Goal: Task Accomplishment & Management: Manage account settings

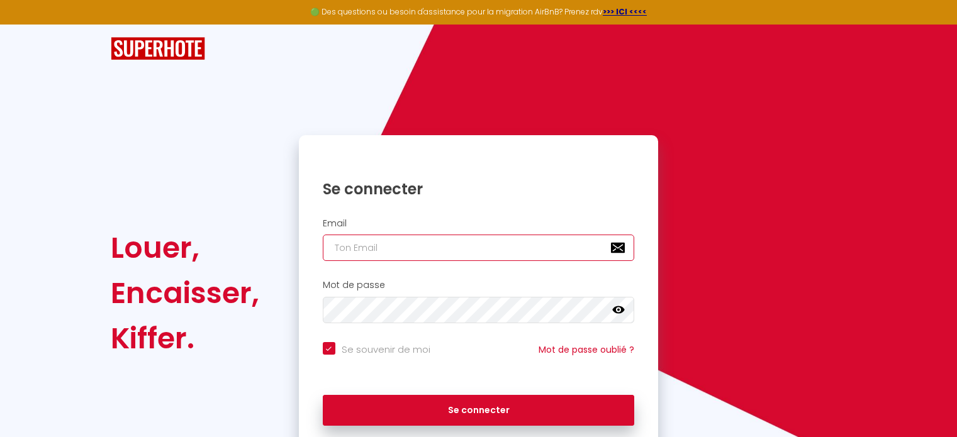
click at [489, 248] on input "email" at bounding box center [479, 248] width 312 height 26
paste input "[DOMAIN_NAME][EMAIL_ADDRESS][DOMAIN_NAME]"
type input "[DOMAIN_NAME][EMAIL_ADDRESS][DOMAIN_NAME]"
checkbox input "true"
type input "[DOMAIN_NAME][EMAIL_ADDRESS][DOMAIN_NAME]"
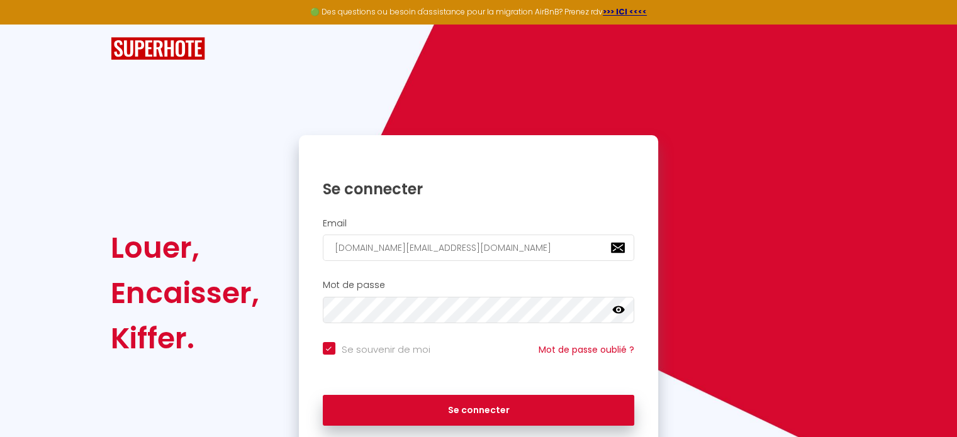
drag, startPoint x: 305, startPoint y: 270, endPoint x: 335, endPoint y: 291, distance: 37.0
click at [305, 270] on div "Email [DOMAIN_NAME][EMAIL_ADDRESS][DOMAIN_NAME]" at bounding box center [479, 243] width 360 height 62
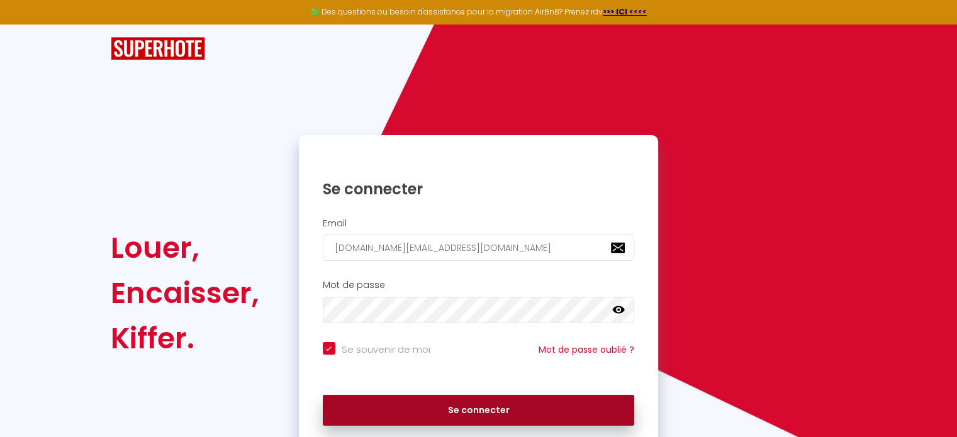
click at [429, 408] on button "Se connecter" at bounding box center [479, 410] width 312 height 31
checkbox input "true"
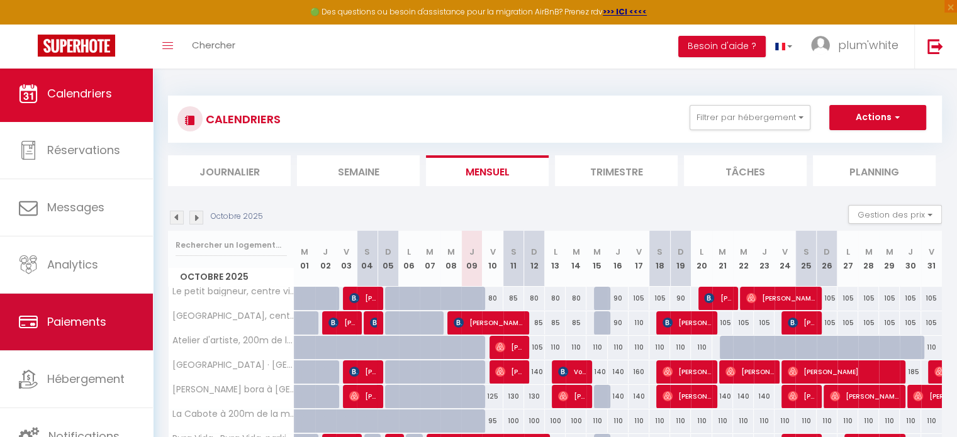
scroll to position [96, 0]
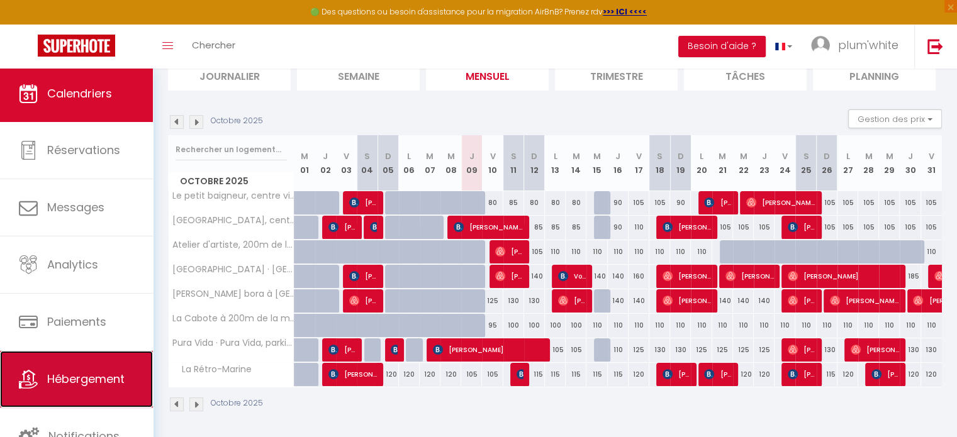
click at [87, 385] on span "Hébergement" at bounding box center [85, 379] width 77 height 16
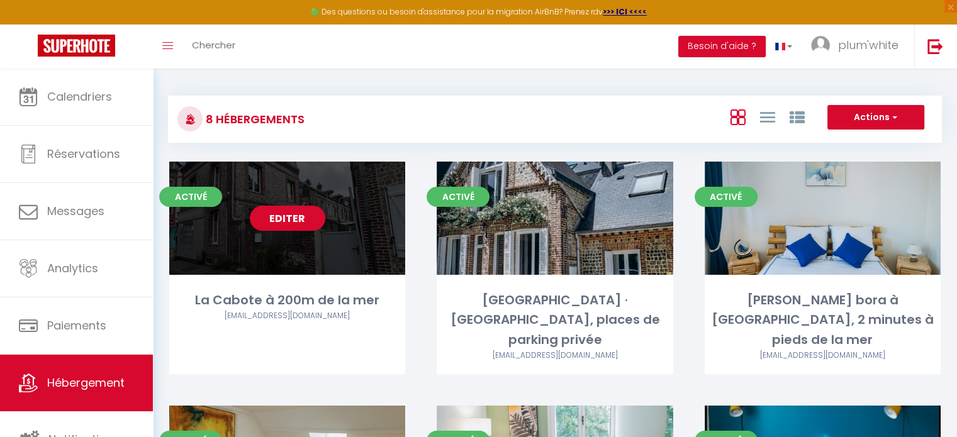
click at [303, 218] on link "Editer" at bounding box center [288, 218] width 76 height 25
select select "3"
select select "2"
select select "1"
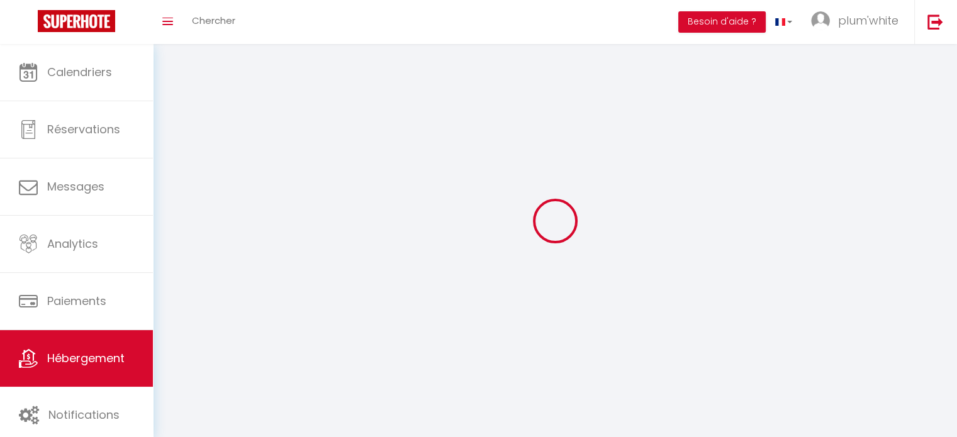
select select
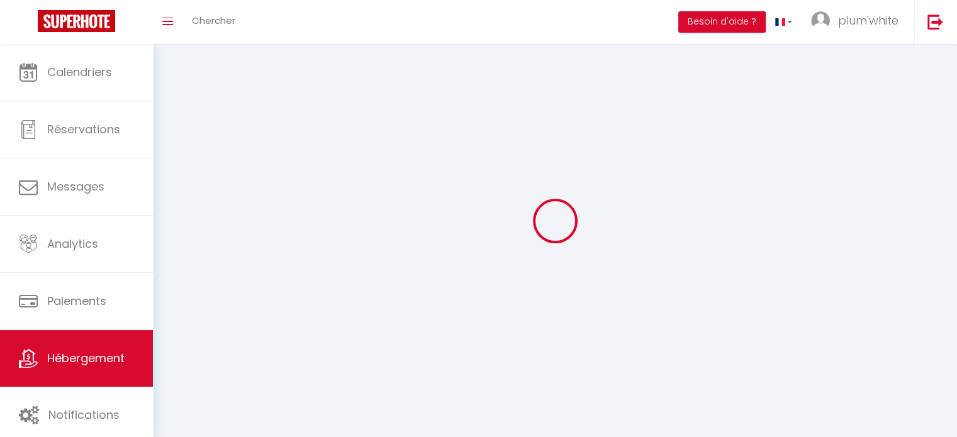
select select
checkbox input "false"
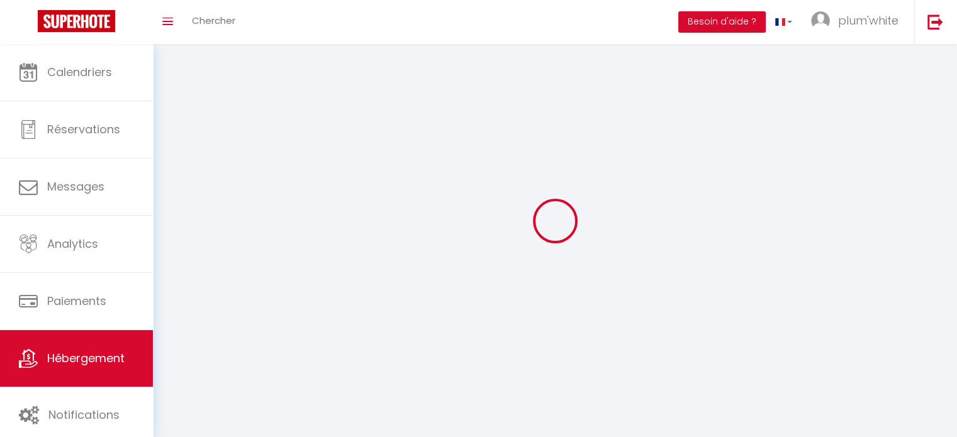
select select
select select "28"
select select
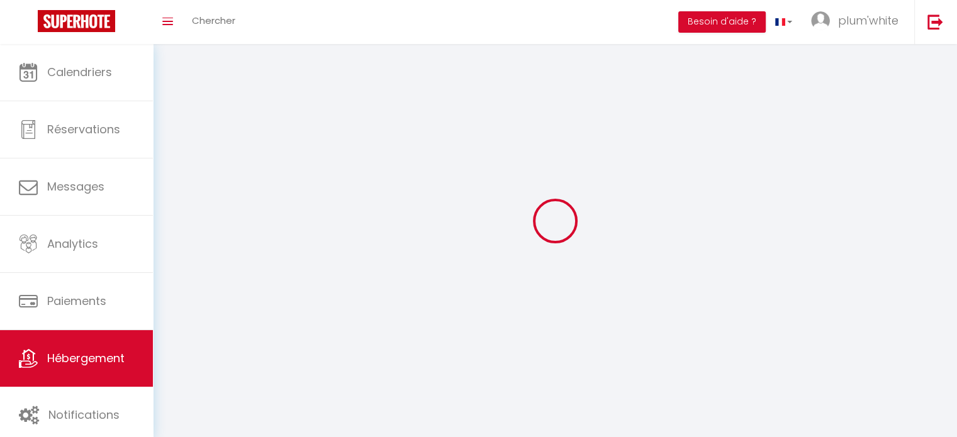
select select
checkbox input "false"
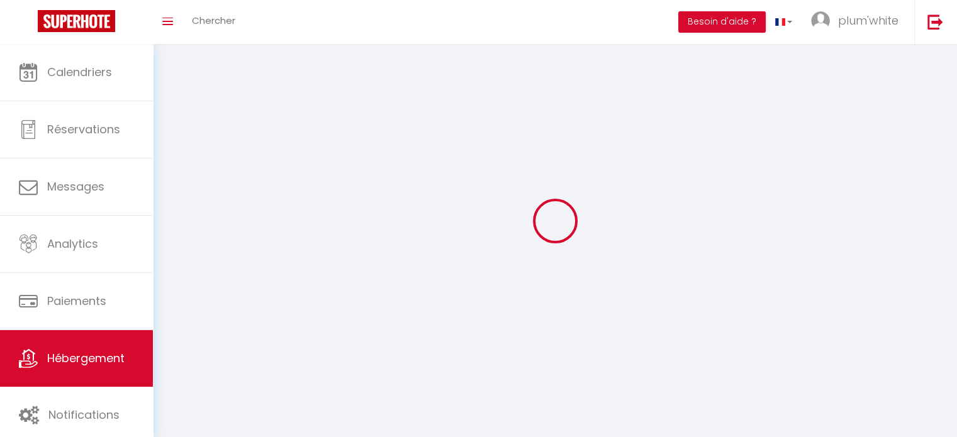
checkbox input "false"
select select
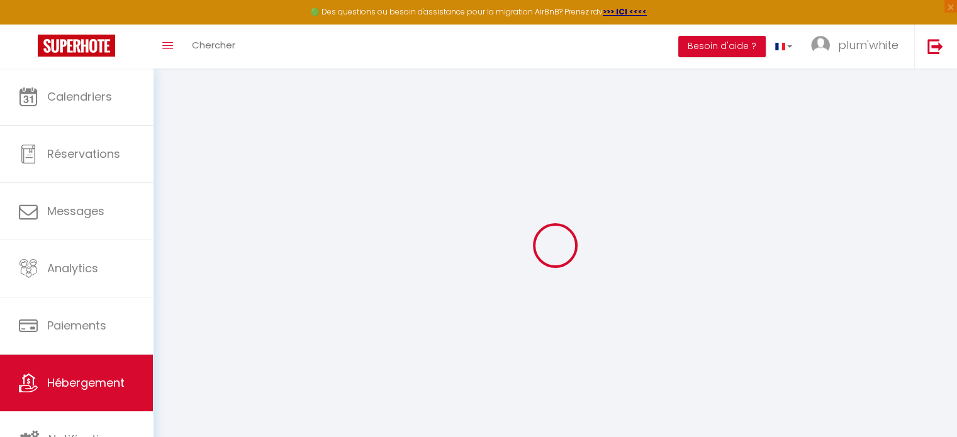
select select
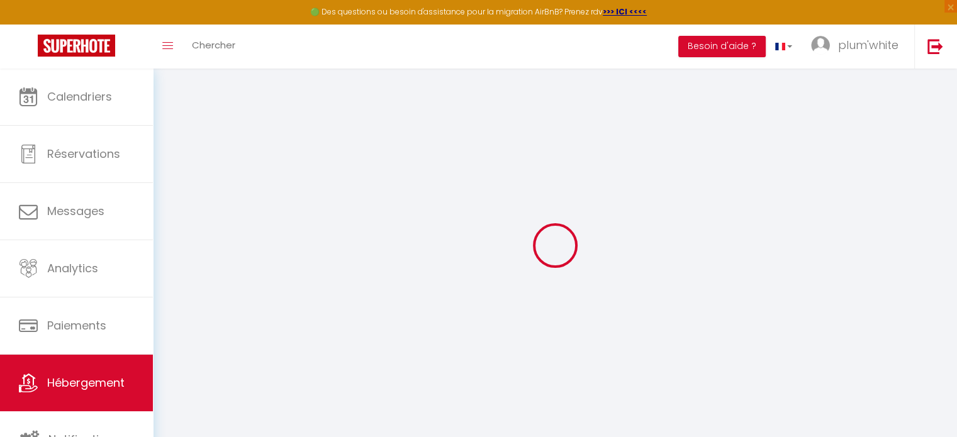
select select
checkbox input "false"
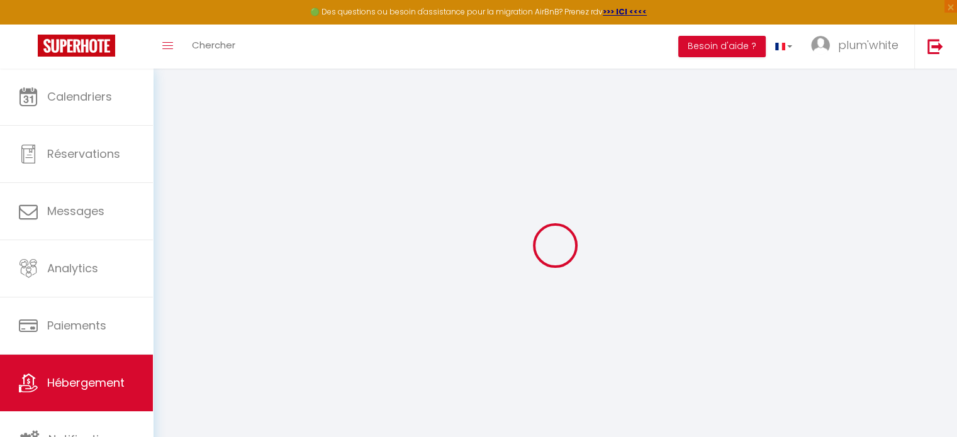
select select
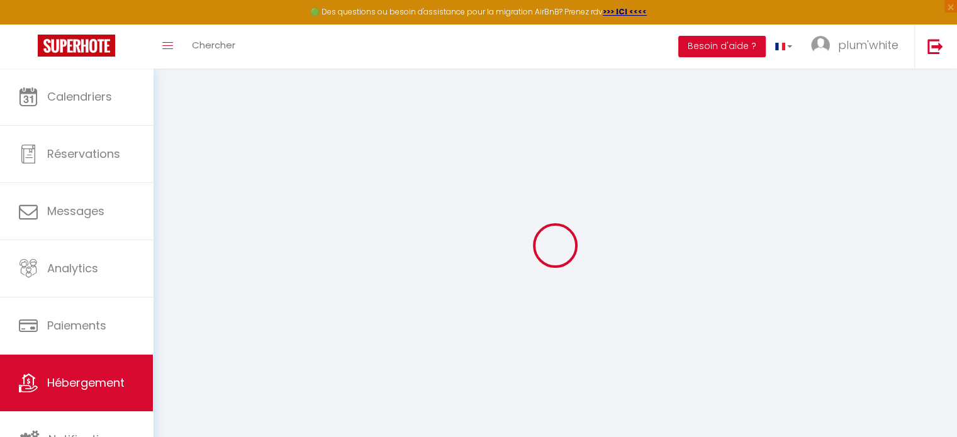
select select
checkbox input "false"
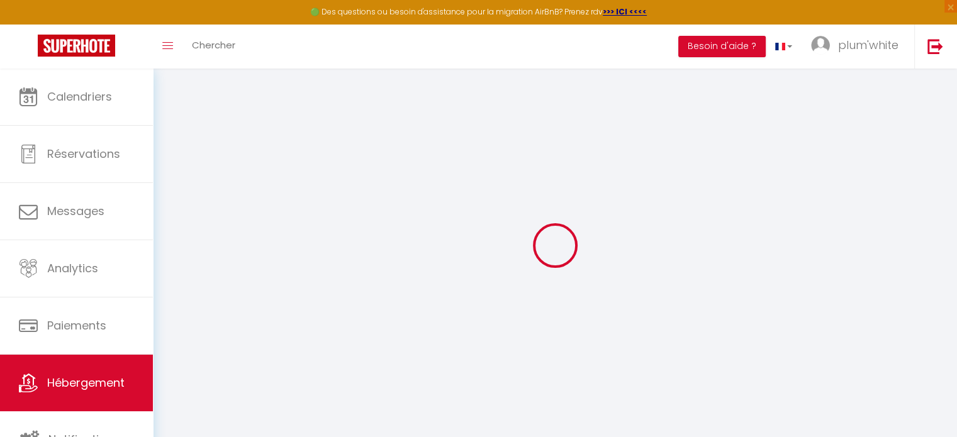
checkbox input "false"
select select
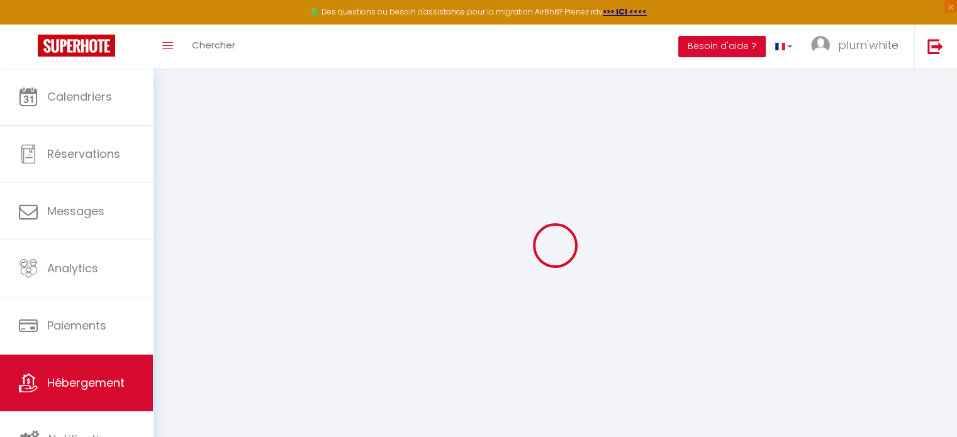
select select
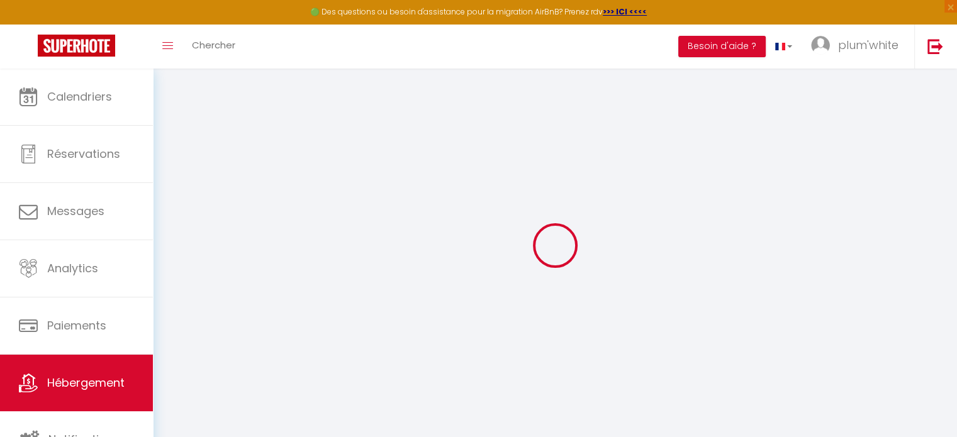
checkbox input "false"
select select
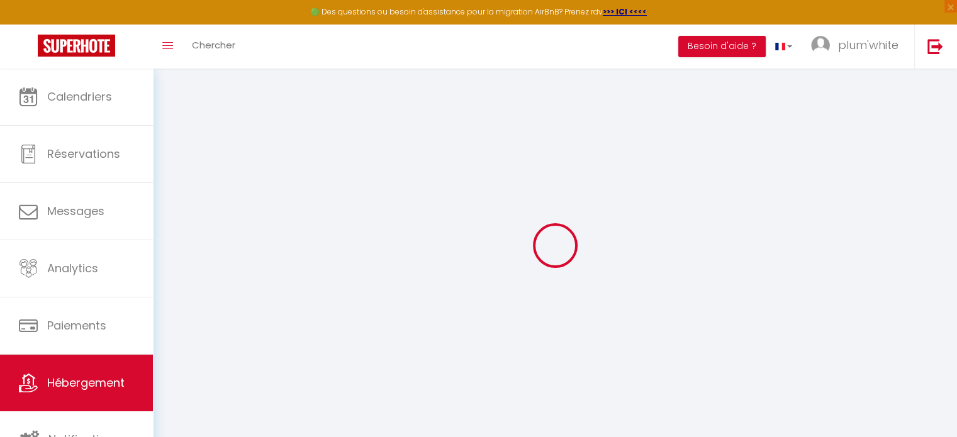
select select
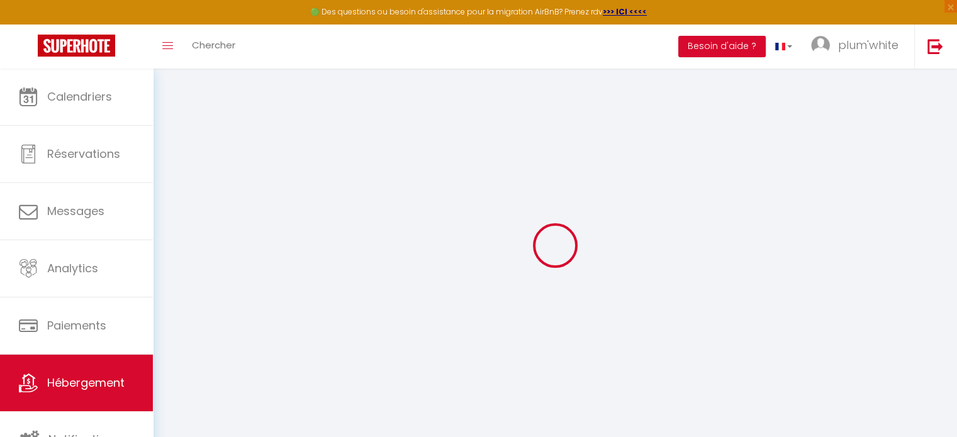
select select
checkbox input "false"
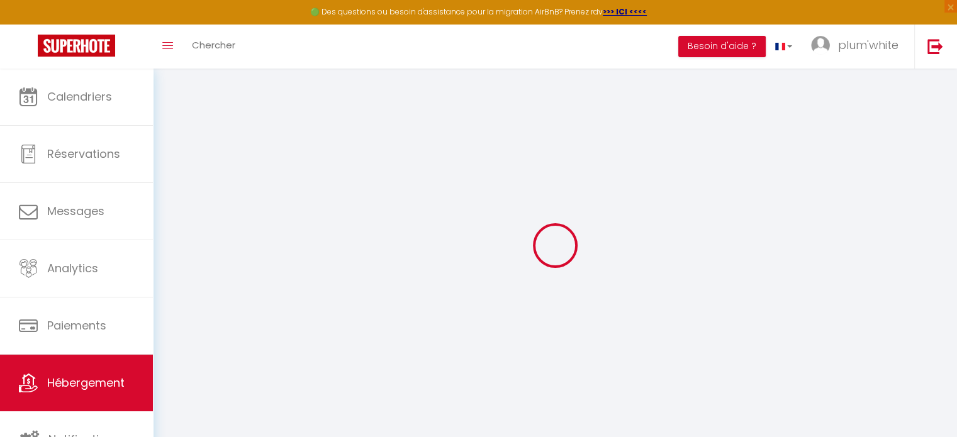
checkbox input "false"
select select
type input "La Cabote à 200m de la mer"
type input "[PERSON_NAME]"
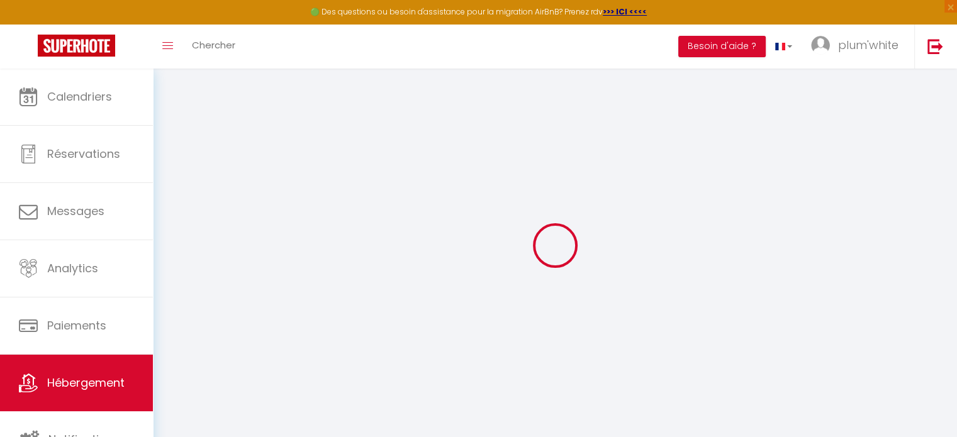
type input "Bergnier"
type input "[STREET_ADDRESS] eyries"
type input "76600"
type input "[GEOGRAPHIC_DATA]"
select select "2"
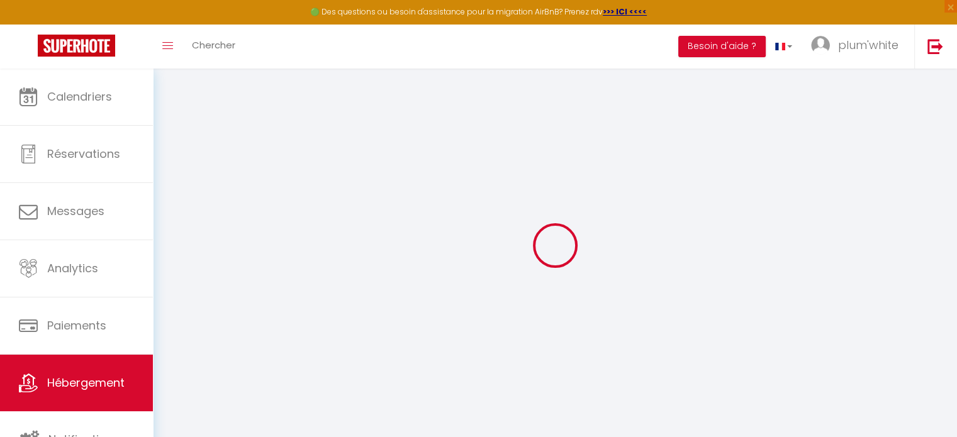
type input "40"
select select
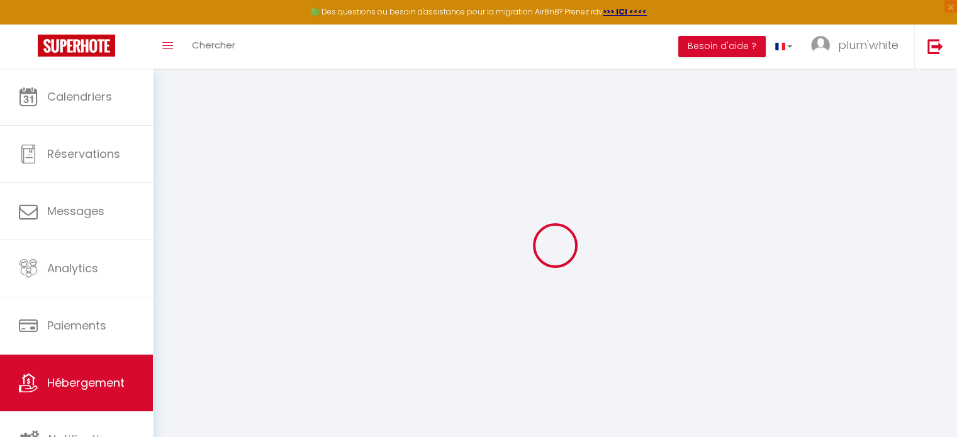
select select
type input "[STREET_ADDRESS]"
type input "76790"
type input "Étretat"
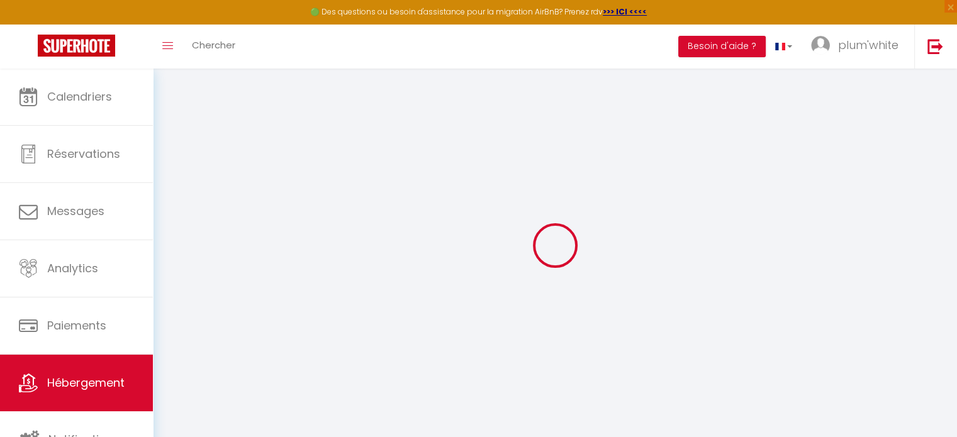
type input "[DOMAIN_NAME][EMAIL_ADDRESS][DOMAIN_NAME]"
select select
checkbox input "false"
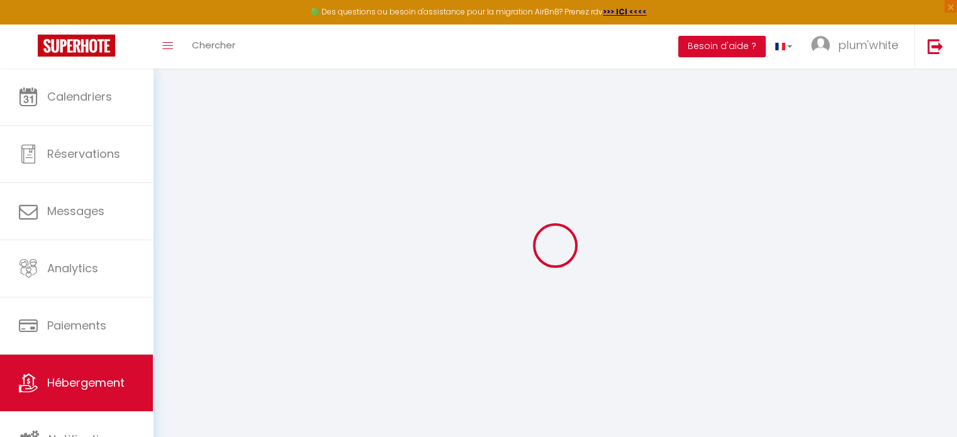
checkbox input "false"
type input "0"
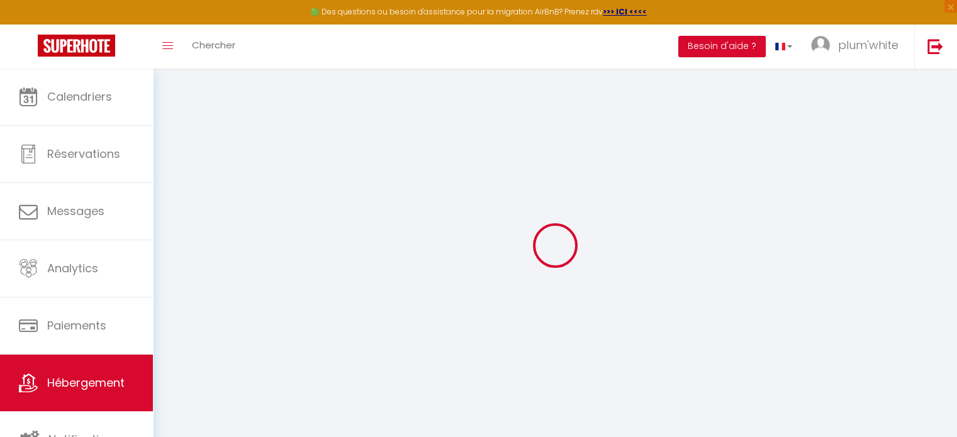
select select "+ 15 %"
select select "17611-1470086958683182988"
select select
checkbox input "false"
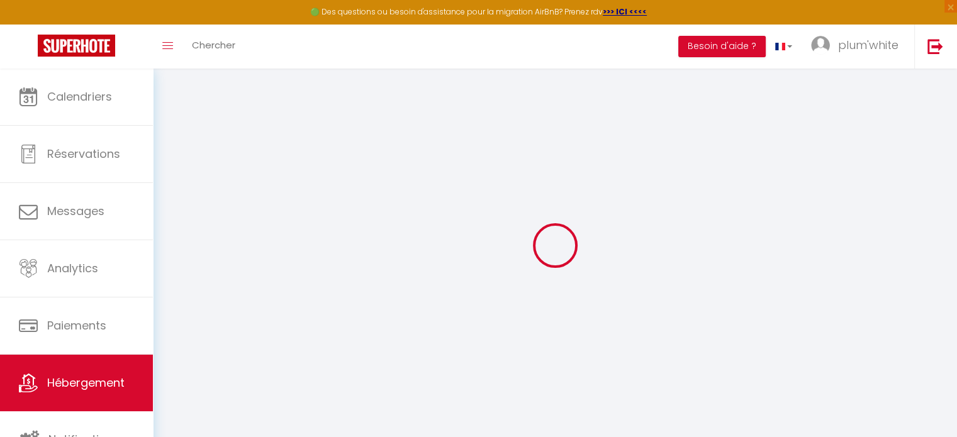
checkbox input "false"
select select "14:00"
select select
select select "11:00"
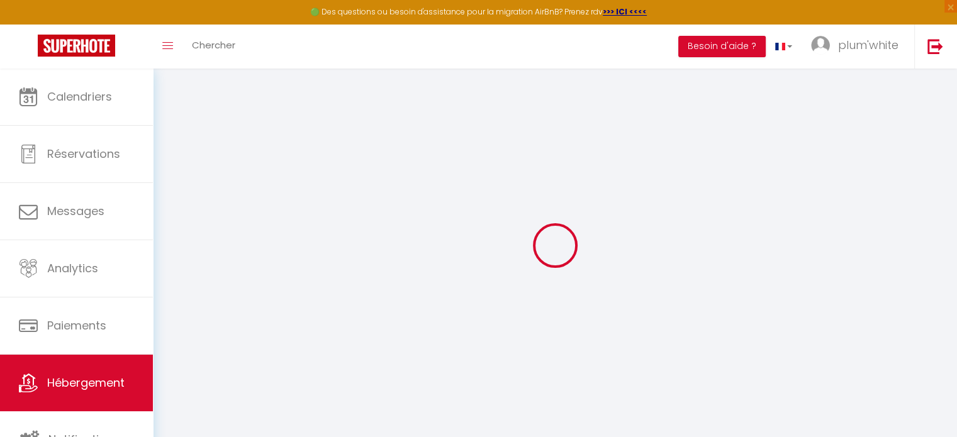
select select "30"
select select "120"
select select "12:00"
select select
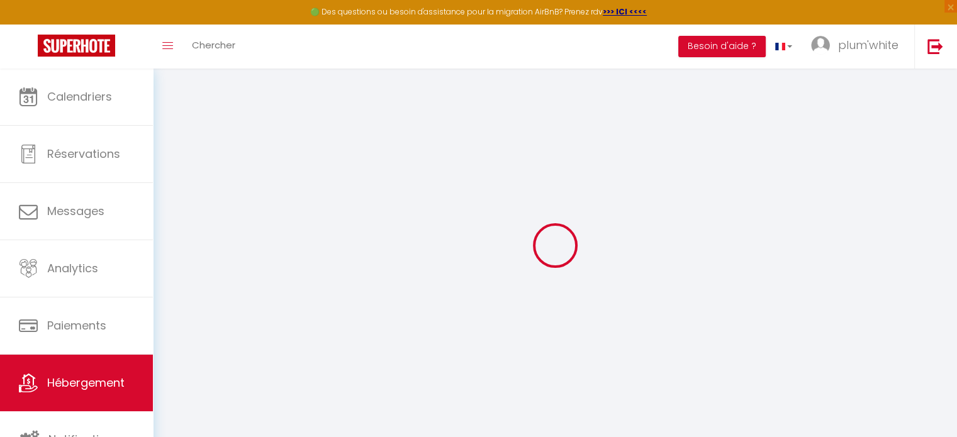
checkbox input "false"
select select "EUR"
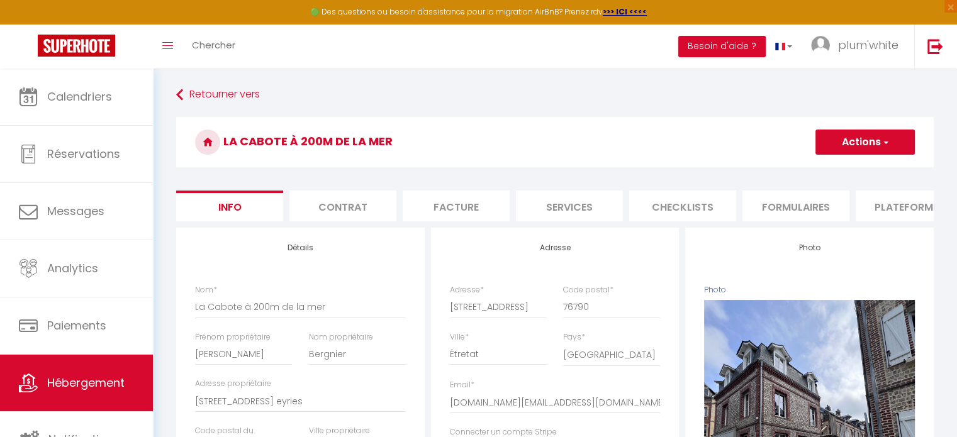
click at [866, 206] on li "Plateformes" at bounding box center [909, 206] width 107 height 31
select select
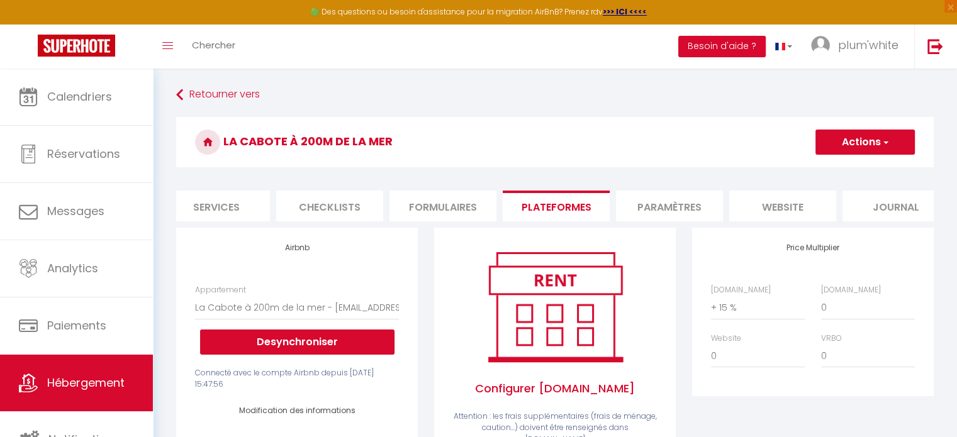
scroll to position [0, 355]
click at [758, 212] on li "website" at bounding box center [781, 206] width 107 height 31
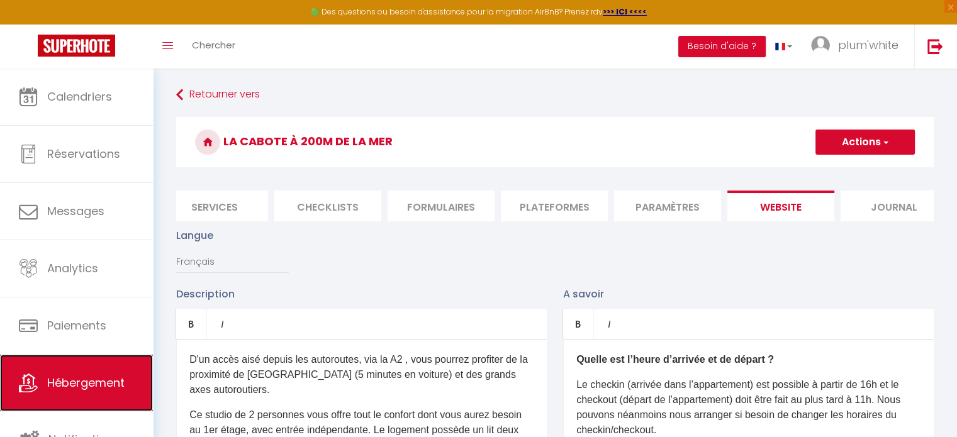
click at [64, 380] on span "Hébergement" at bounding box center [85, 383] width 77 height 16
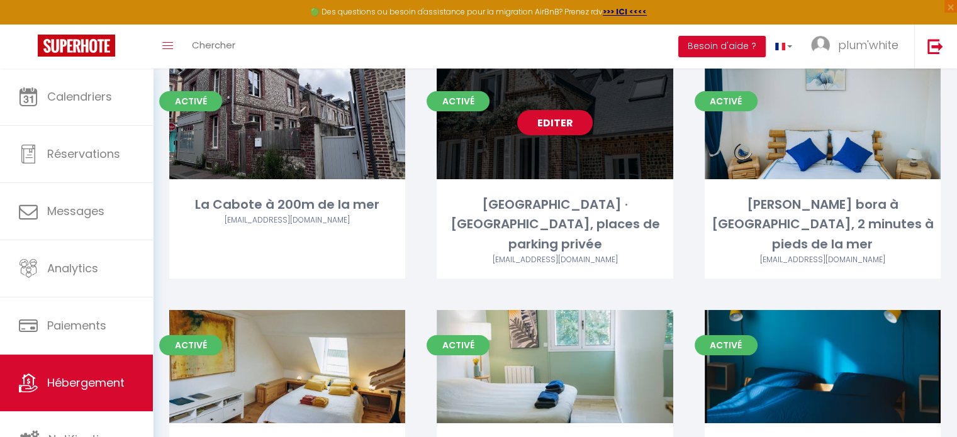
scroll to position [126, 0]
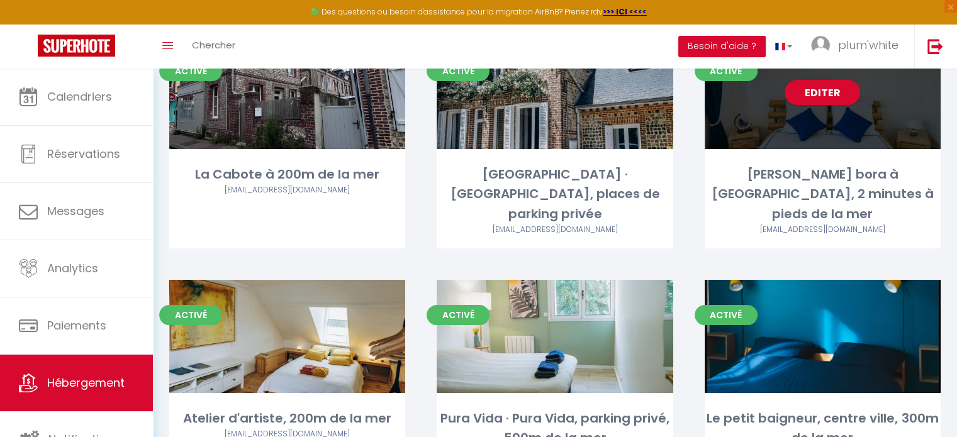
click at [748, 178] on div "[PERSON_NAME] bora à [GEOGRAPHIC_DATA], 2 minutes à pieds de la mer" at bounding box center [823, 194] width 236 height 59
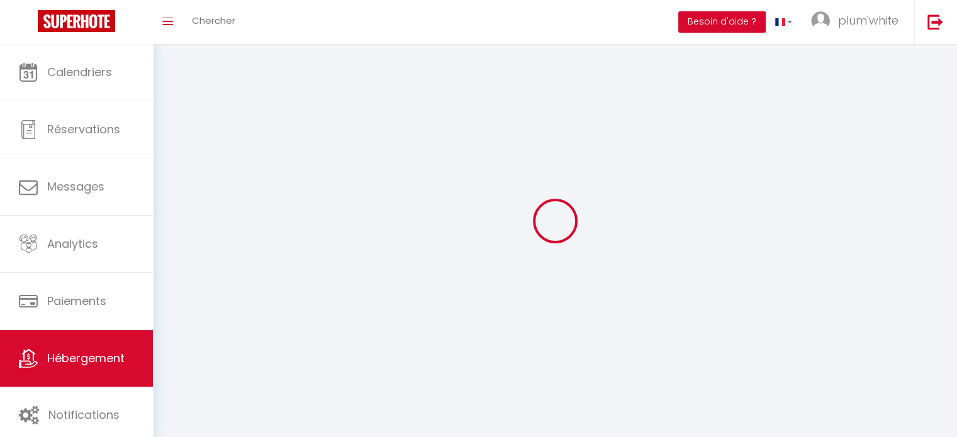
select select "1"
select select "28"
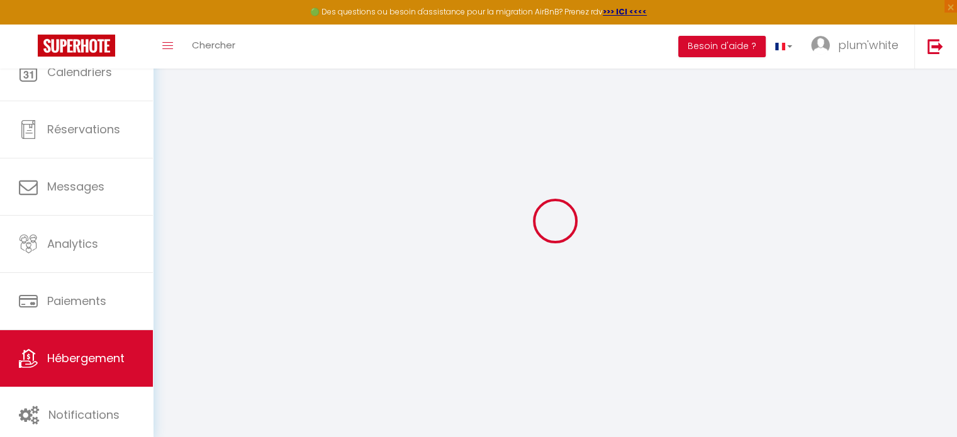
select select
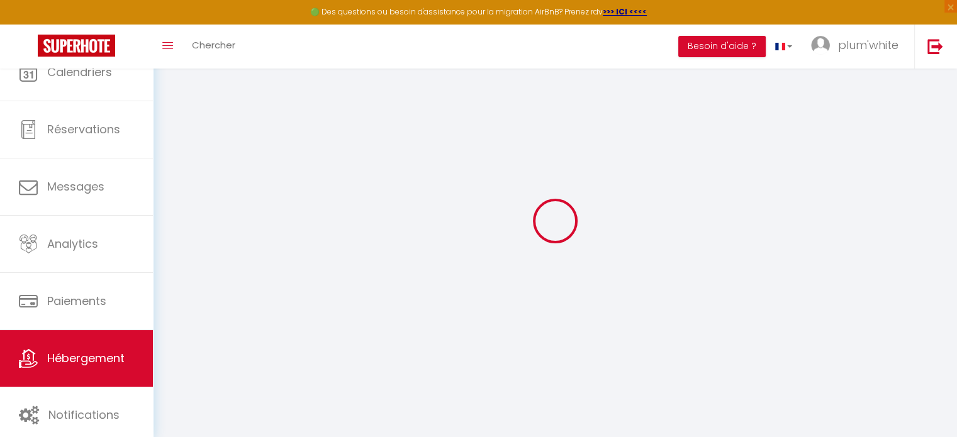
select select
checkbox input "false"
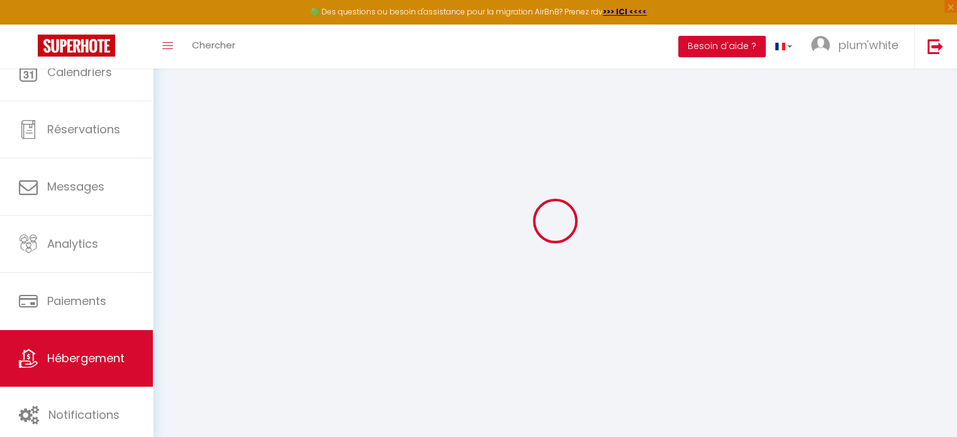
select select
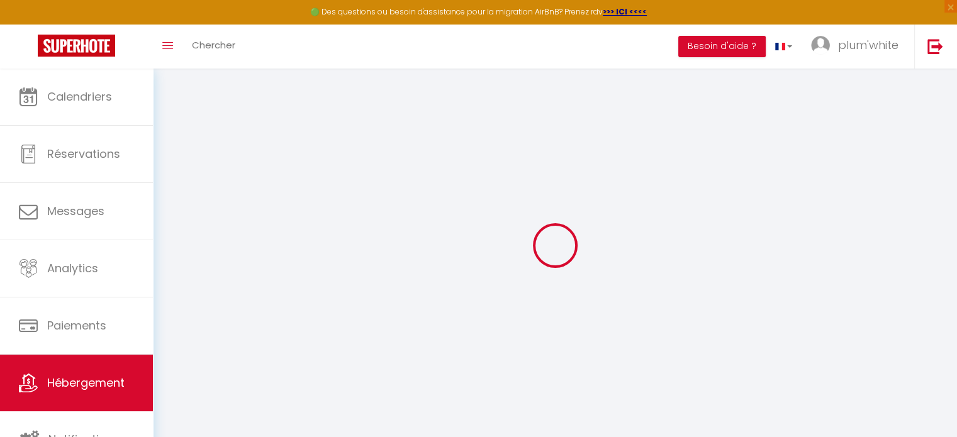
select select
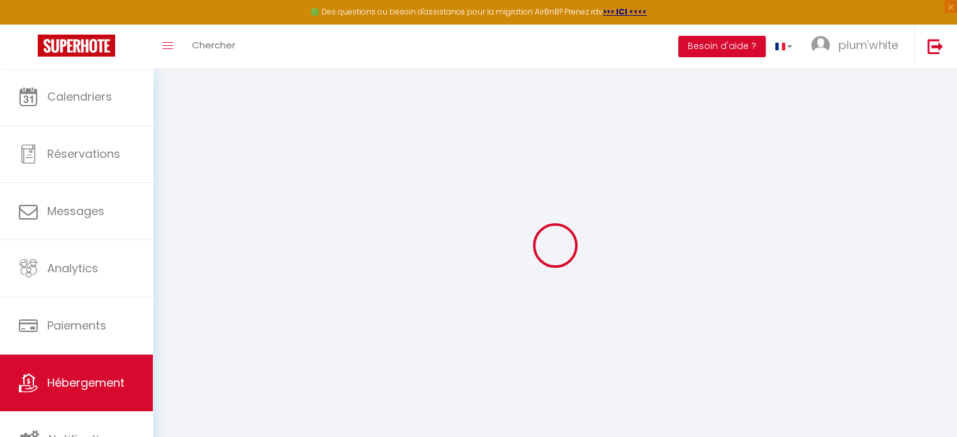
select select
checkbox input "false"
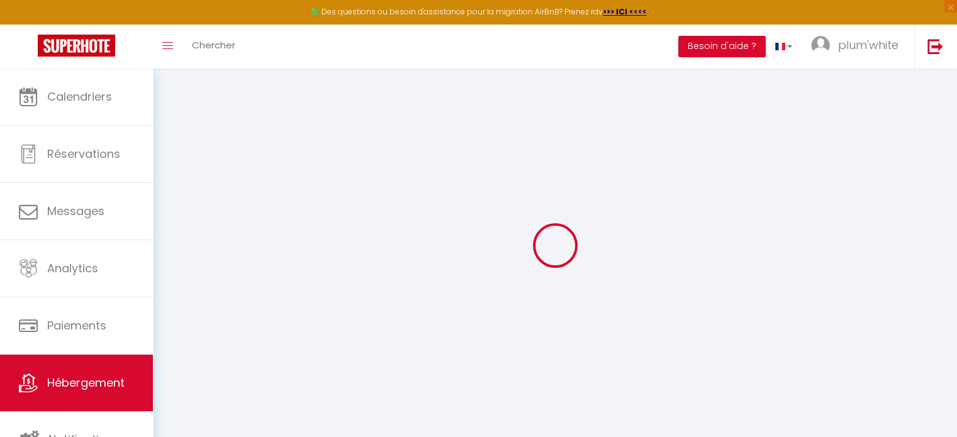
select select
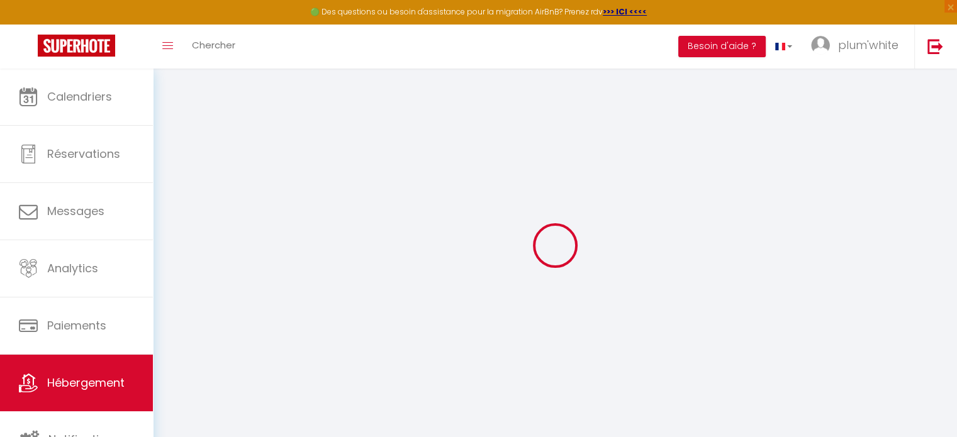
select select
checkbox input "false"
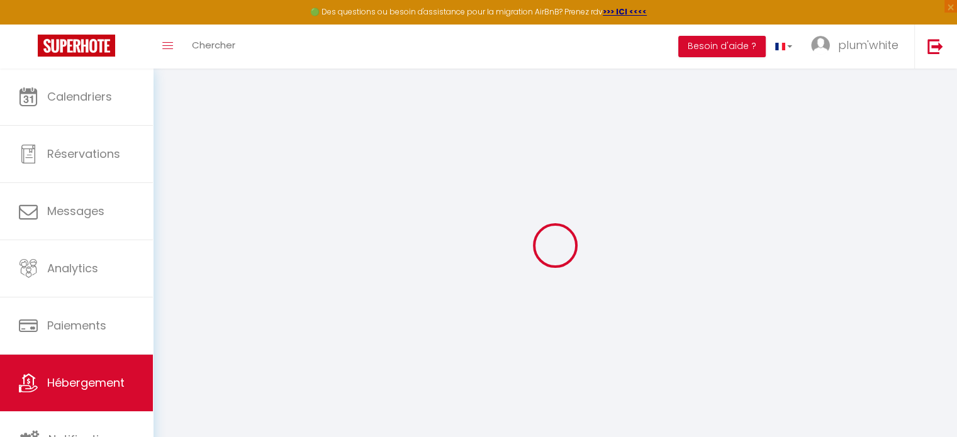
checkbox input "false"
select select
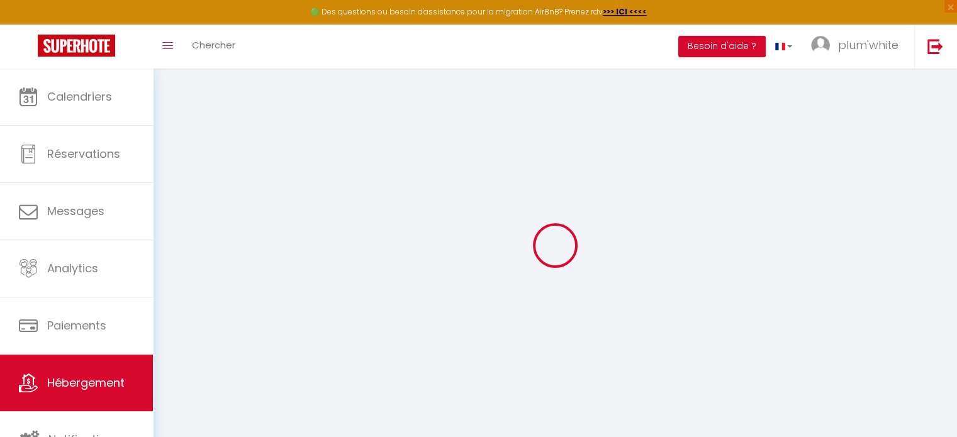
select select
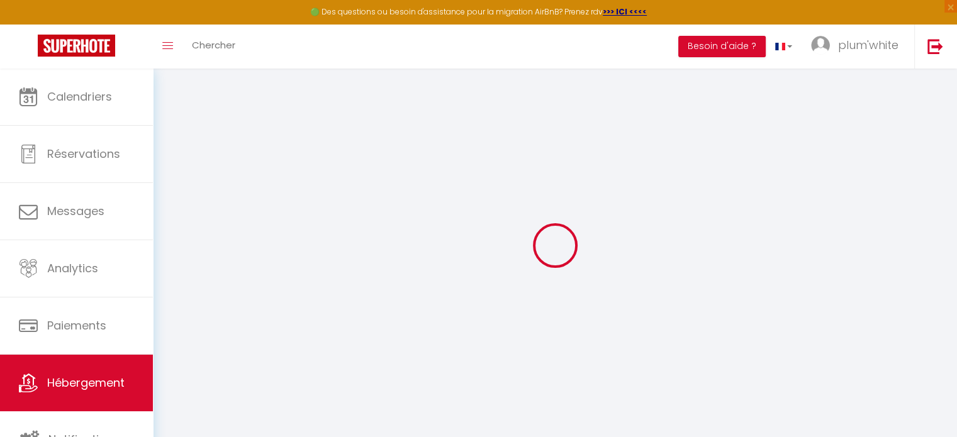
checkbox input "false"
select select
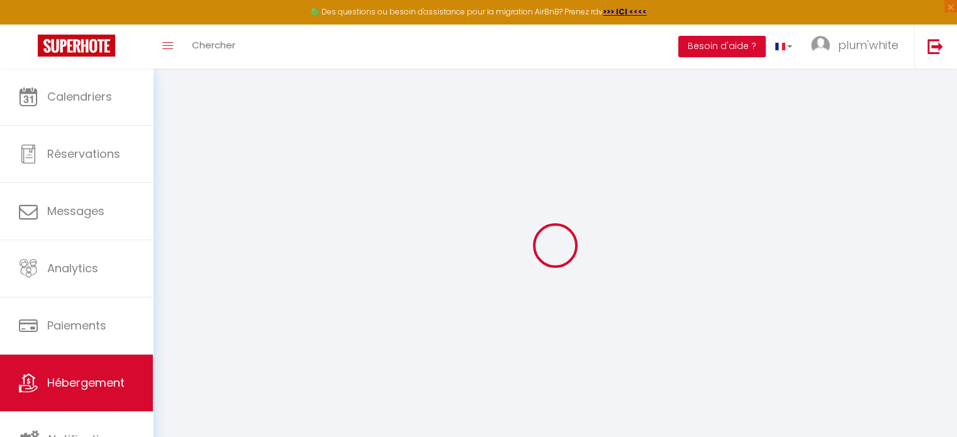
select select
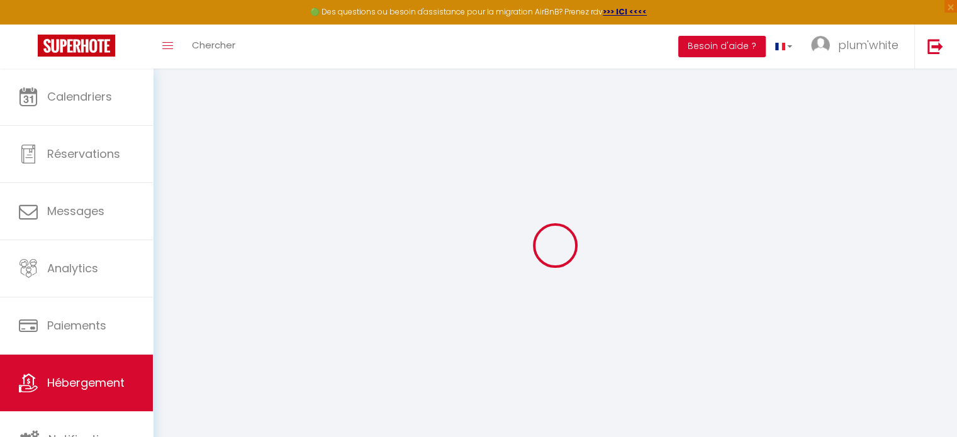
select select
checkbox input "false"
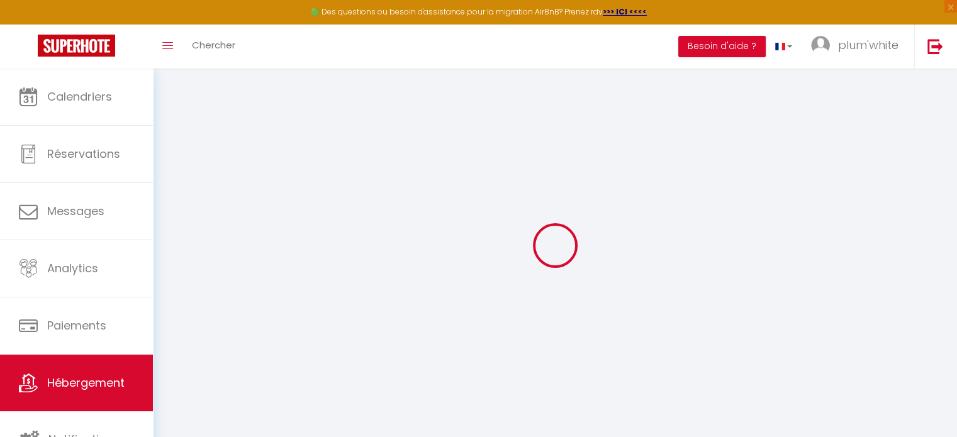
checkbox input "false"
select select
type input "[PERSON_NAME] bora à [GEOGRAPHIC_DATA], 2 minutes à pieds de la mer"
type input "Virginie"
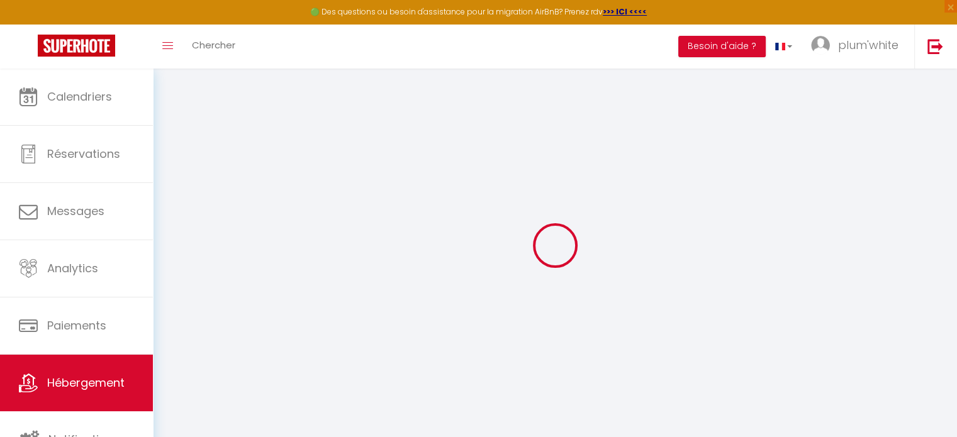
select select "6"
select select "3"
type input "130"
type input "65"
select select
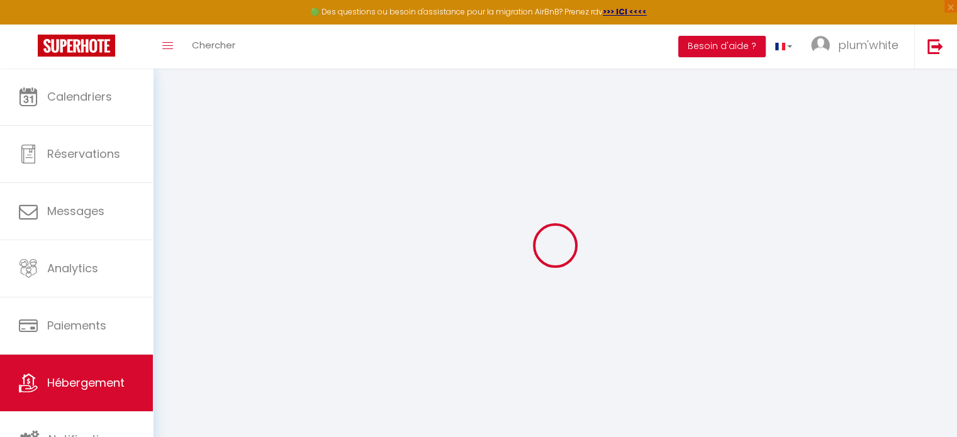
select select
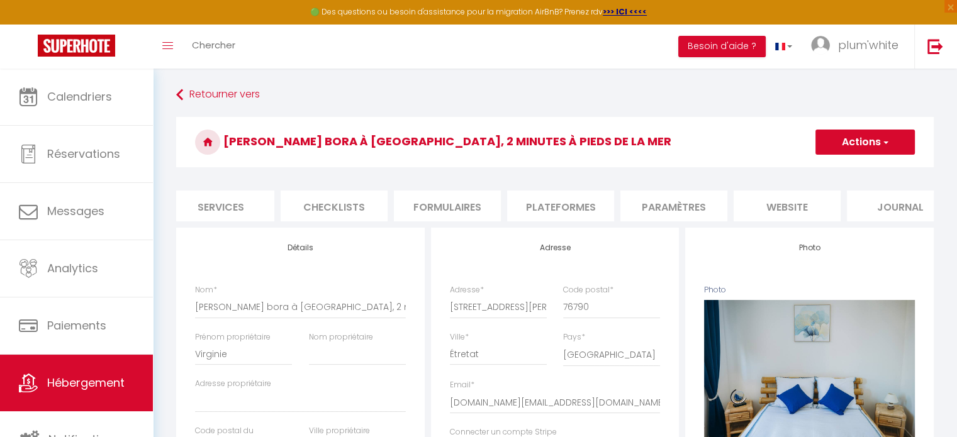
scroll to position [0, 351]
click at [695, 207] on li "Paramètres" at bounding box center [672, 206] width 107 height 31
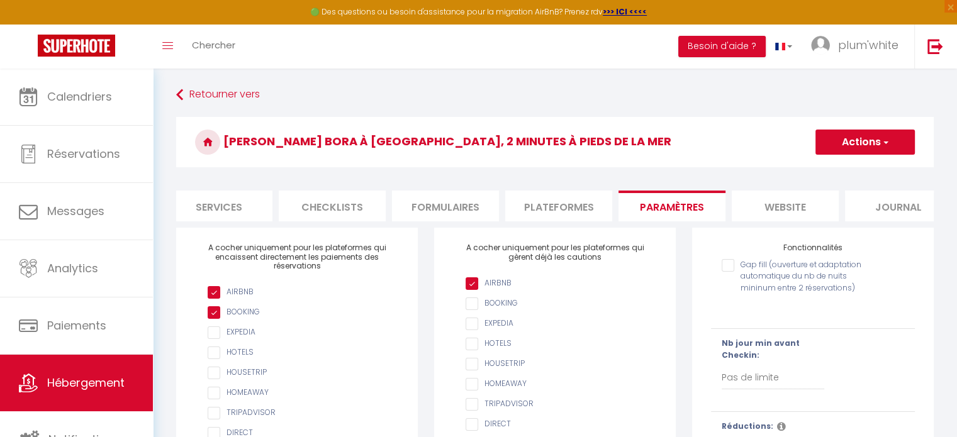
click at [772, 207] on li "website" at bounding box center [785, 206] width 107 height 31
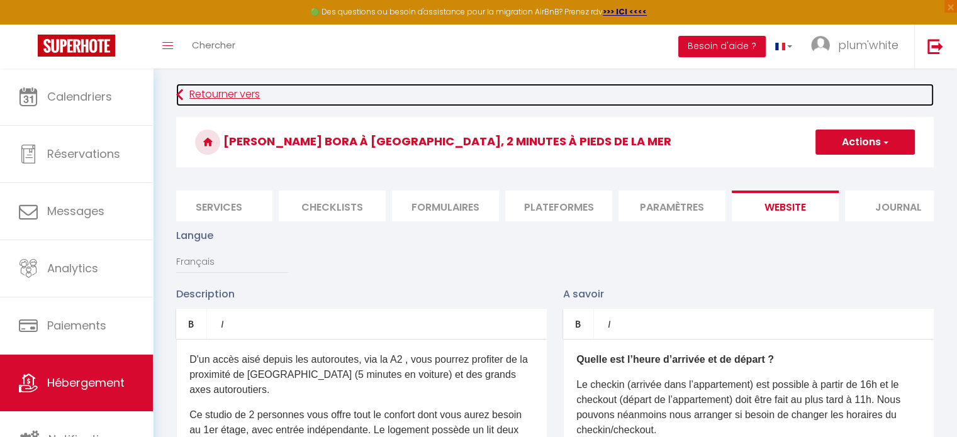
click at [180, 98] on icon at bounding box center [179, 95] width 7 height 23
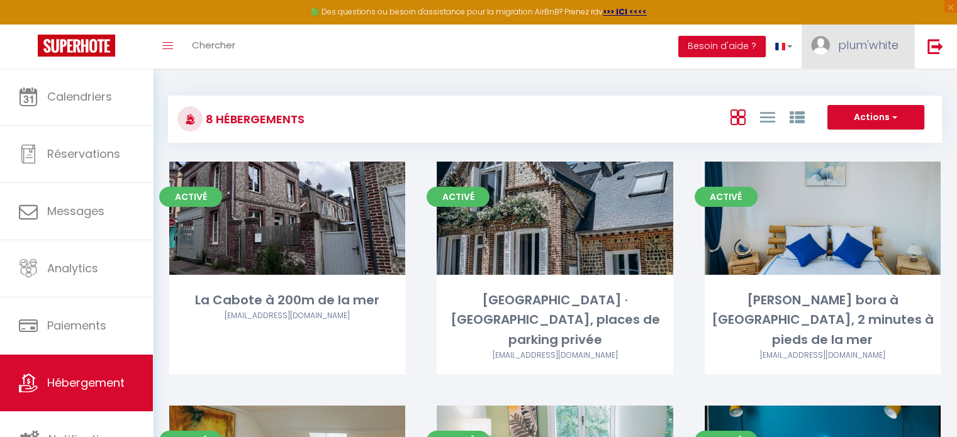
click at [838, 54] on link "plum'white" at bounding box center [858, 47] width 113 height 44
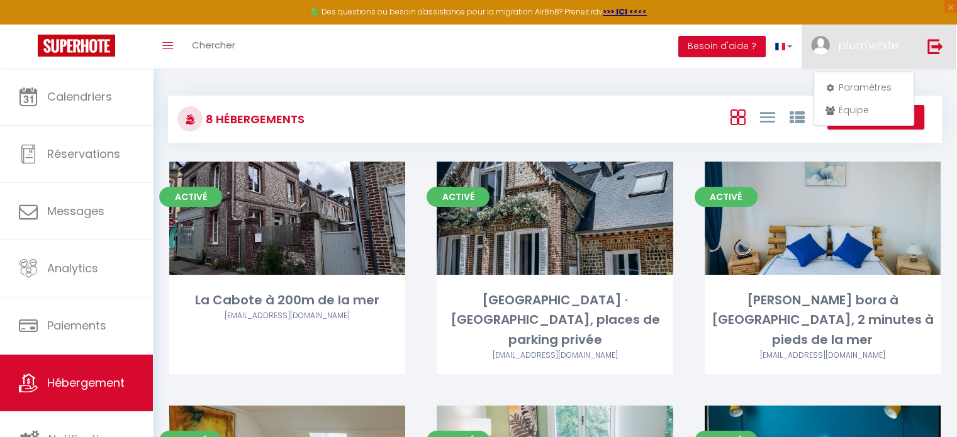
click at [940, 47] on img at bounding box center [936, 46] width 16 height 16
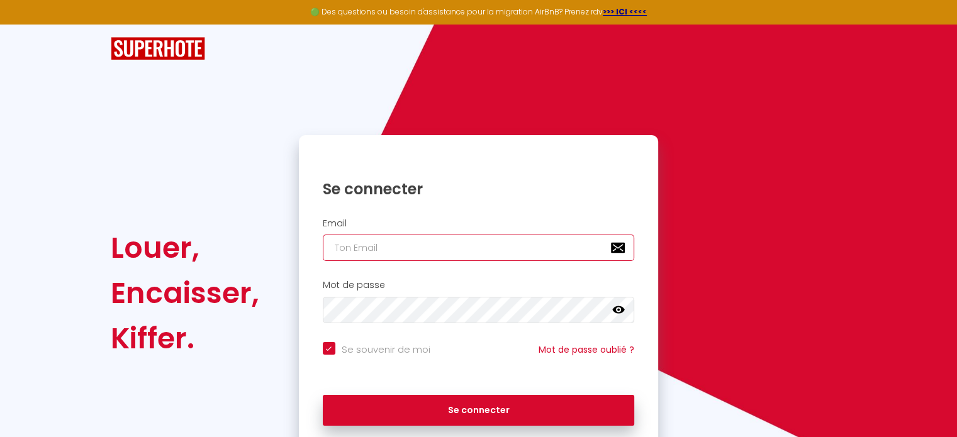
click at [398, 261] on input "email" at bounding box center [479, 248] width 312 height 26
click at [329, 250] on input "email" at bounding box center [479, 248] width 312 height 26
paste input "[DOMAIN_NAME][EMAIL_ADDRESS][DOMAIN_NAME]"
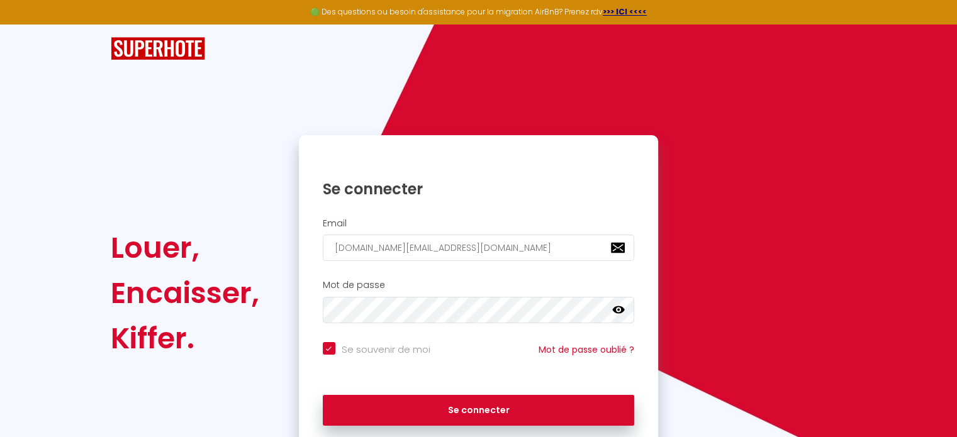
click at [613, 311] on icon at bounding box center [618, 310] width 13 height 13
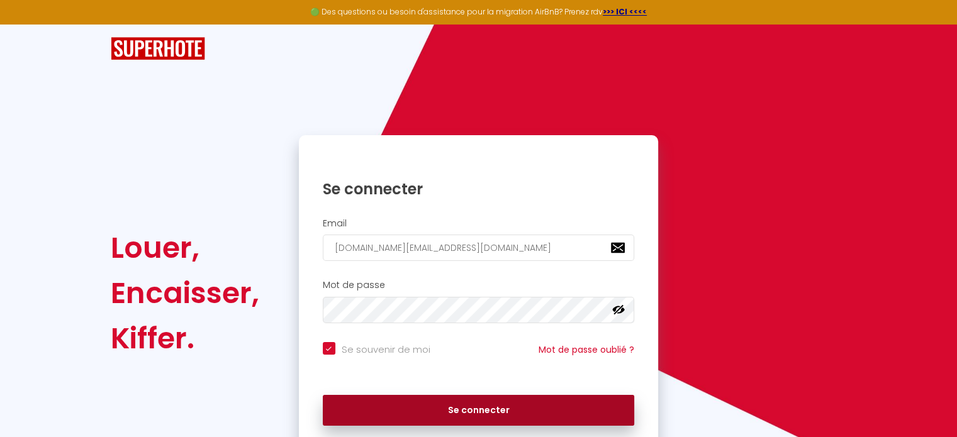
click at [436, 405] on button "Se connecter" at bounding box center [479, 410] width 312 height 31
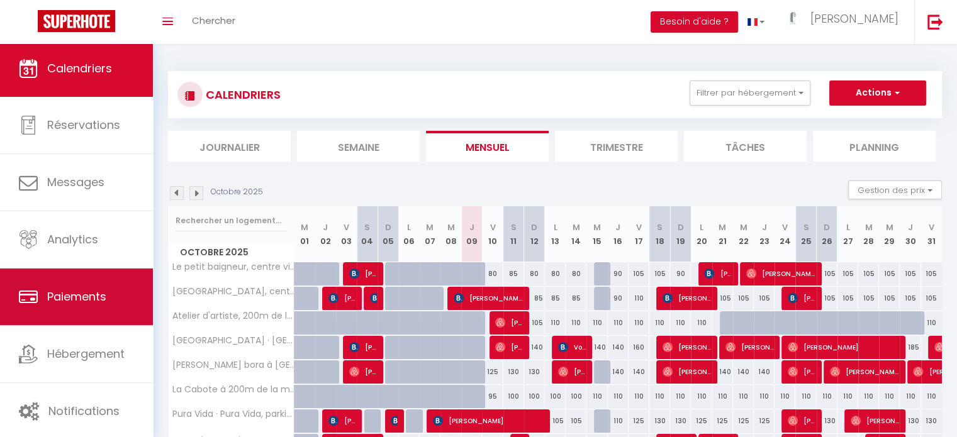
scroll to position [71, 0]
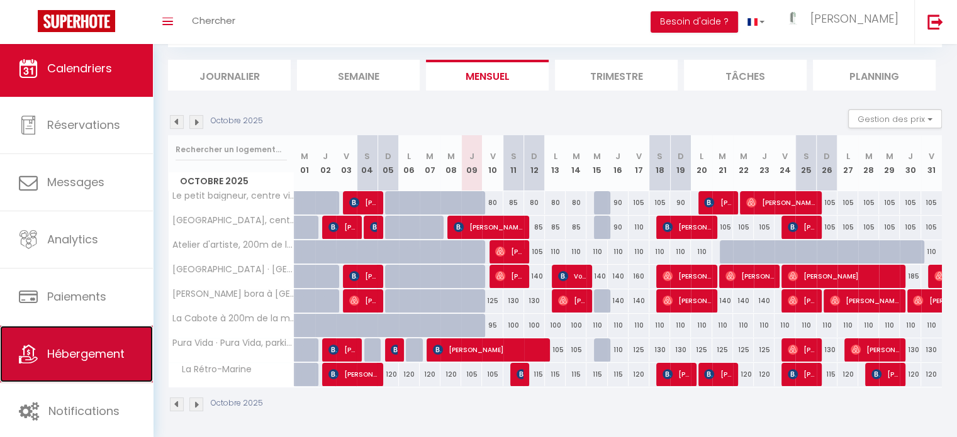
click at [82, 366] on link "Hébergement" at bounding box center [76, 354] width 153 height 57
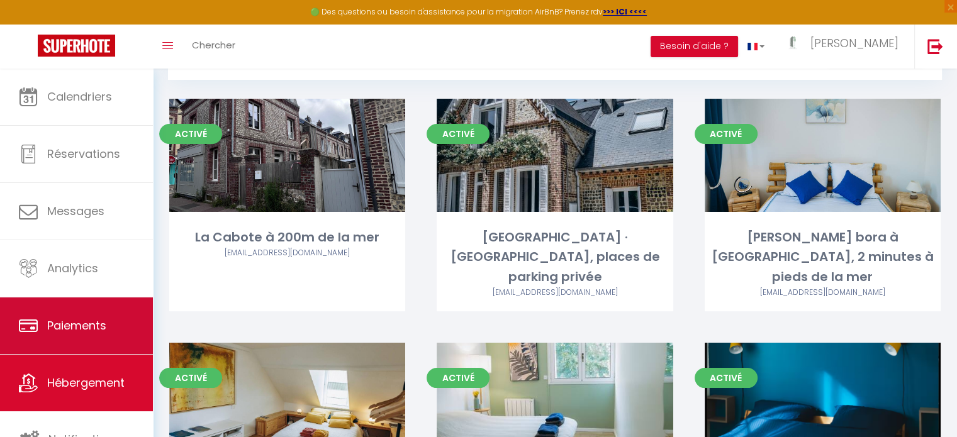
scroll to position [3, 0]
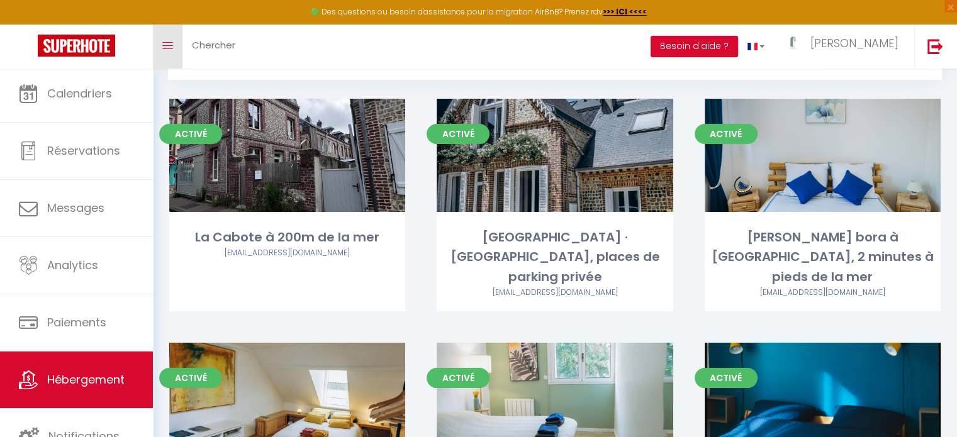
click at [174, 47] on link "Toggle menubar" at bounding box center [168, 47] width 30 height 44
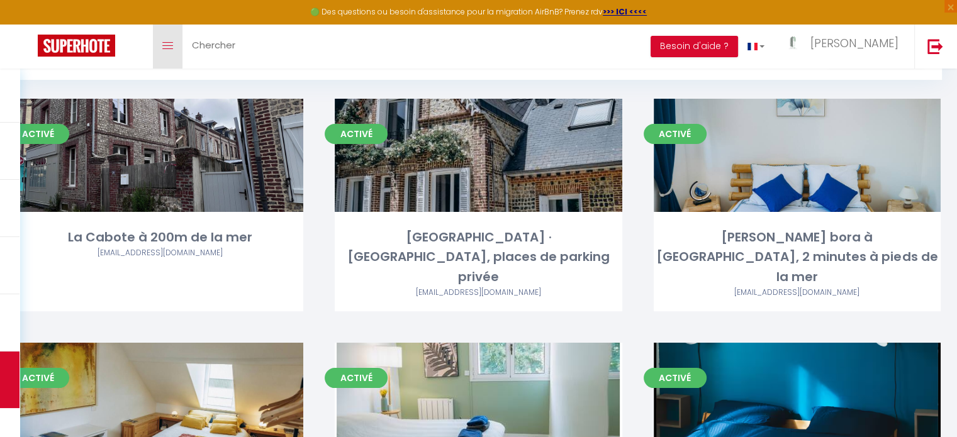
click at [174, 47] on link "Toggle menubar" at bounding box center [168, 47] width 30 height 44
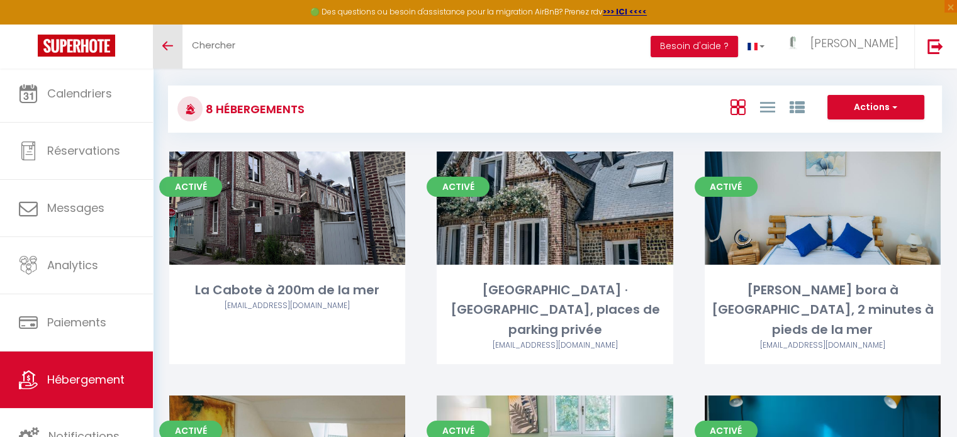
scroll to position [0, 0]
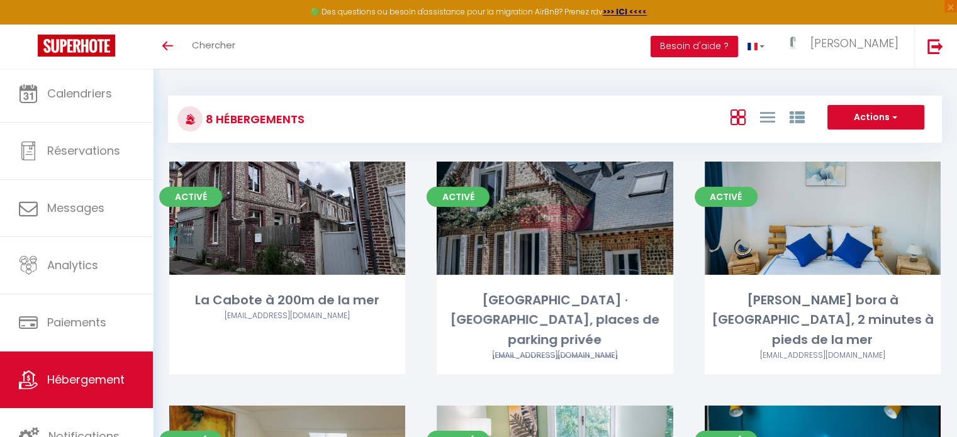
click at [531, 213] on link "Editer" at bounding box center [555, 218] width 76 height 25
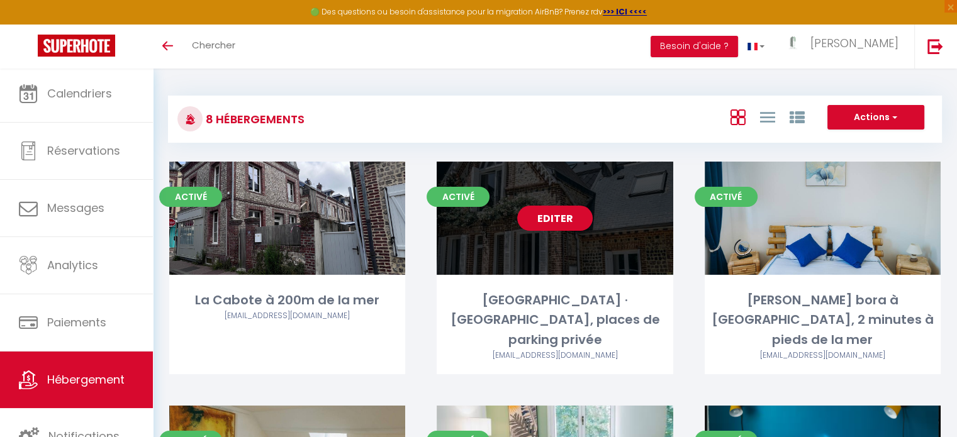
click at [551, 220] on link "Editer" at bounding box center [555, 218] width 76 height 25
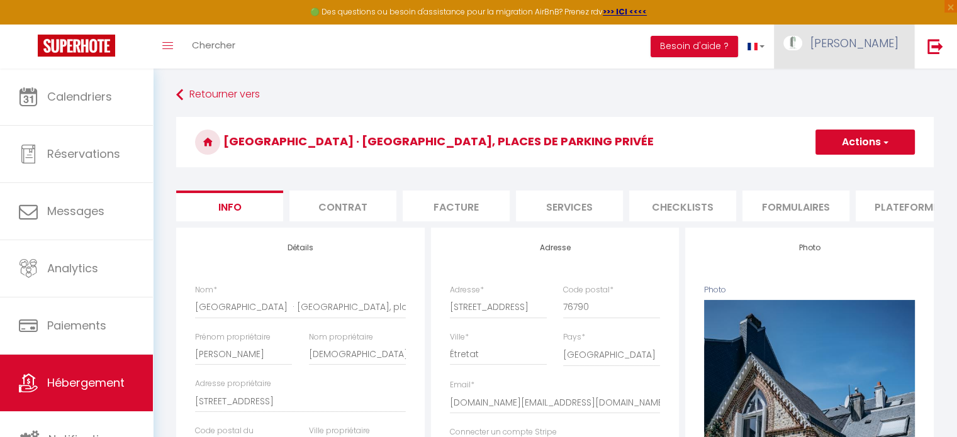
click at [856, 36] on span "[PERSON_NAME]" at bounding box center [855, 43] width 88 height 16
click at [846, 77] on link "Paramètres" at bounding box center [864, 87] width 93 height 21
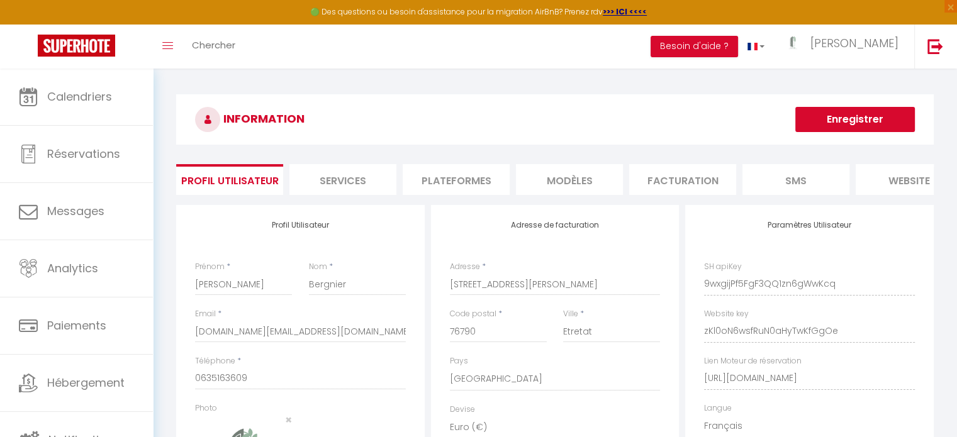
click at [891, 177] on li "website" at bounding box center [909, 179] width 107 height 31
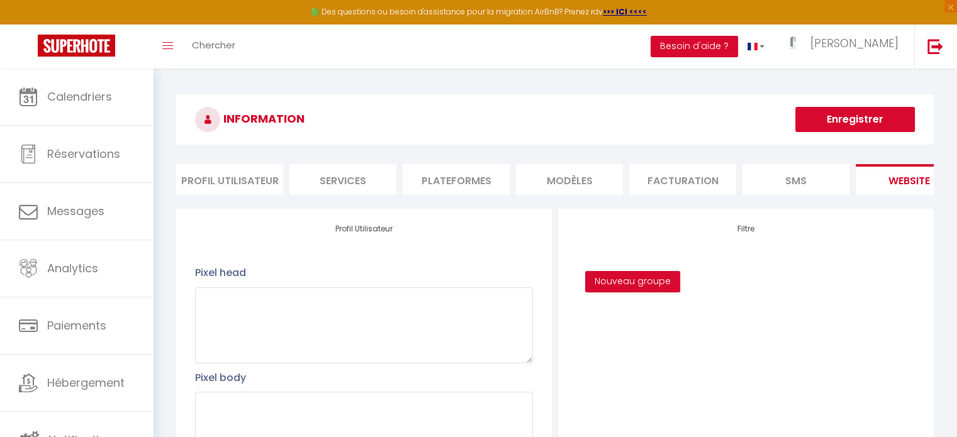
click at [223, 187] on li "Profil Utilisateur" at bounding box center [229, 179] width 107 height 31
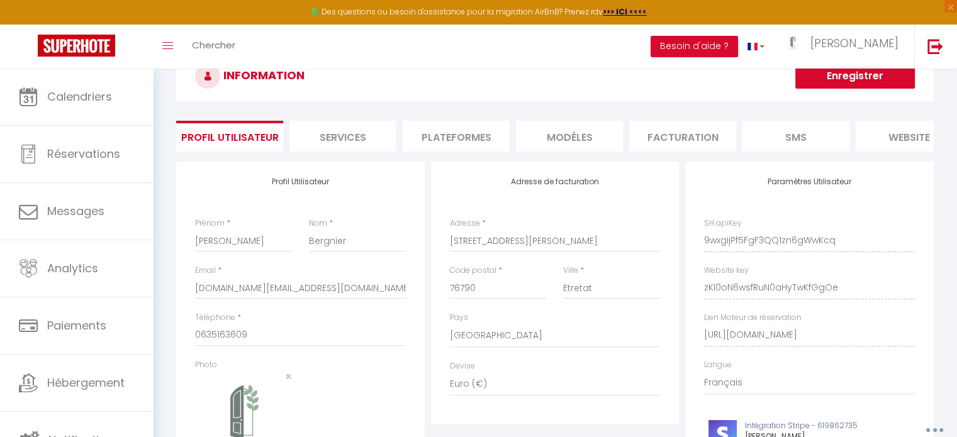
scroll to position [63, 0]
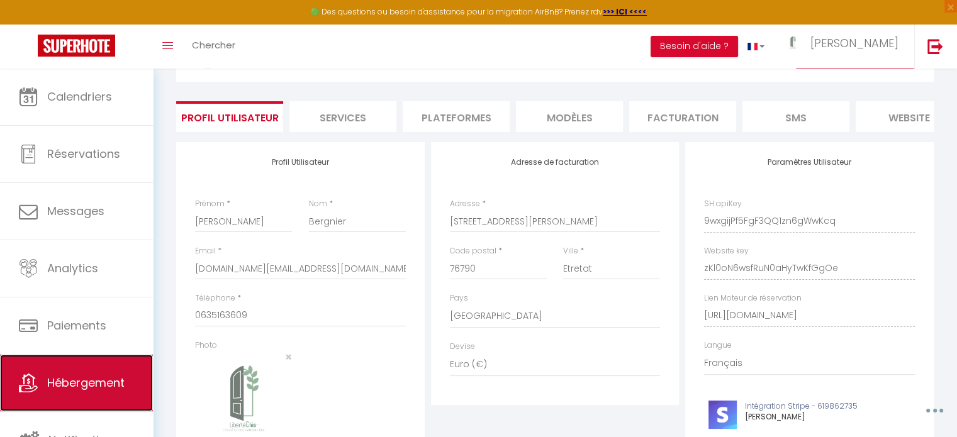
click at [94, 381] on span "Hébergement" at bounding box center [85, 383] width 77 height 16
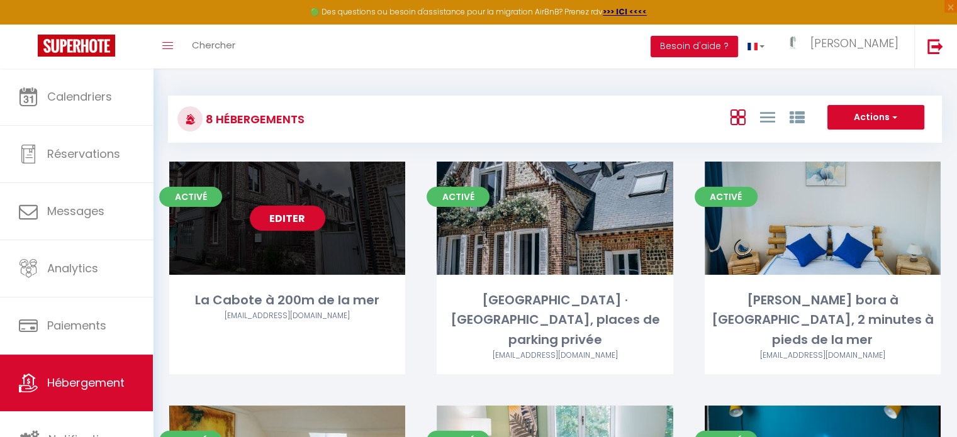
click at [291, 225] on link "Editer" at bounding box center [288, 218] width 76 height 25
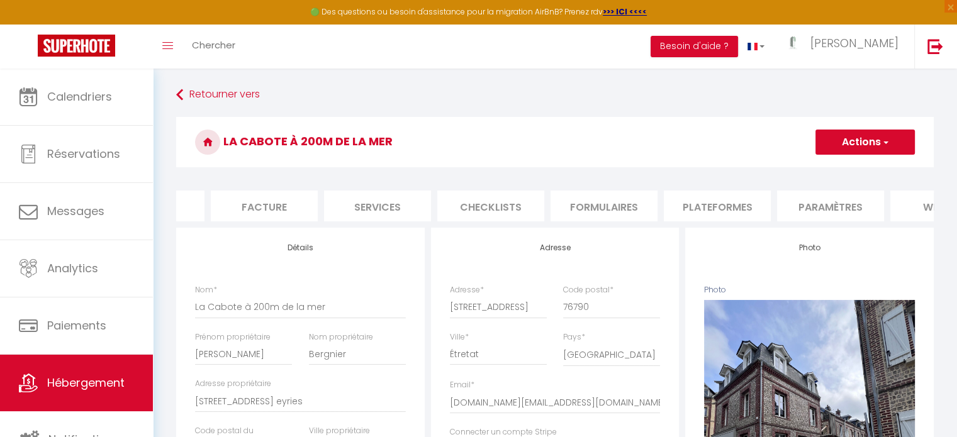
scroll to position [0, 194]
click at [785, 211] on li "Paramètres" at bounding box center [828, 206] width 107 height 31
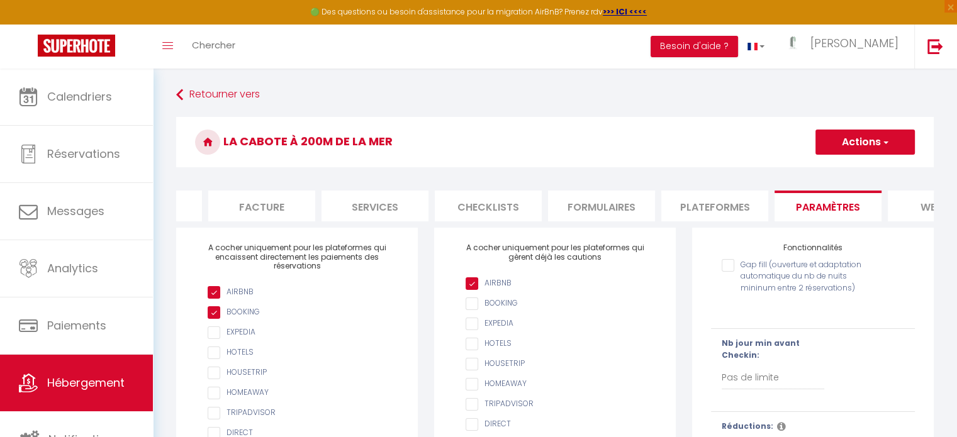
click at [731, 205] on li "Plateformes" at bounding box center [714, 206] width 107 height 31
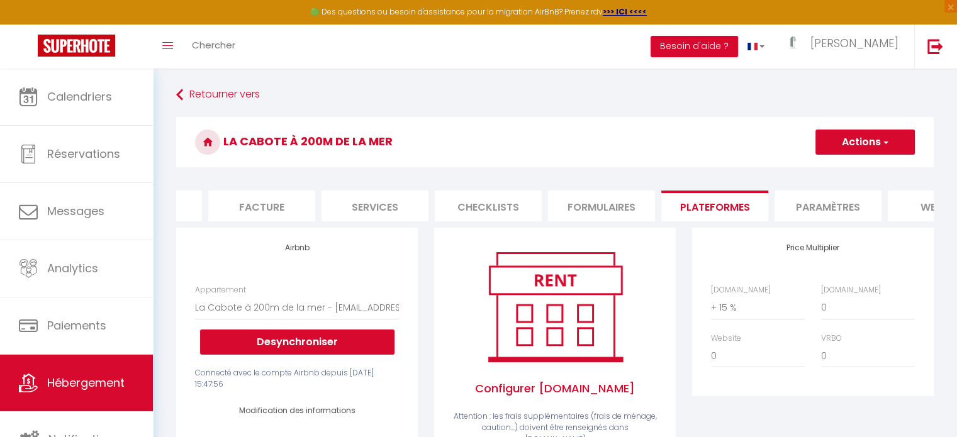
click at [394, 202] on li "Services" at bounding box center [375, 206] width 107 height 31
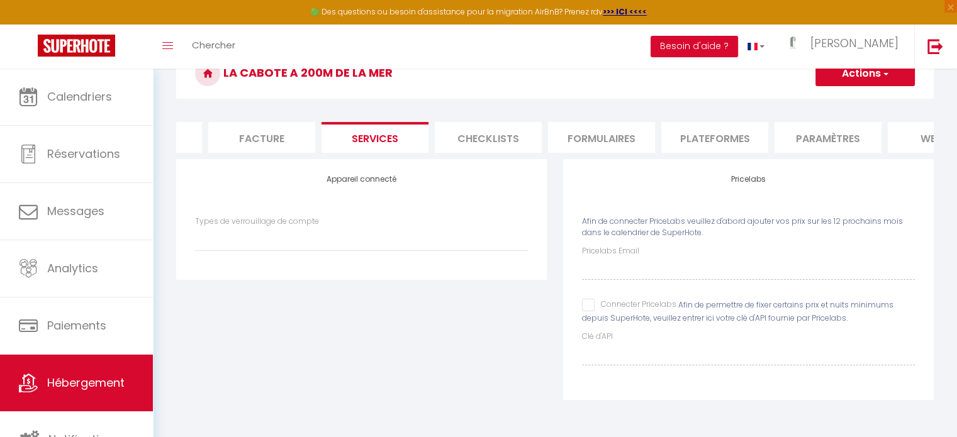
scroll to position [0, 375]
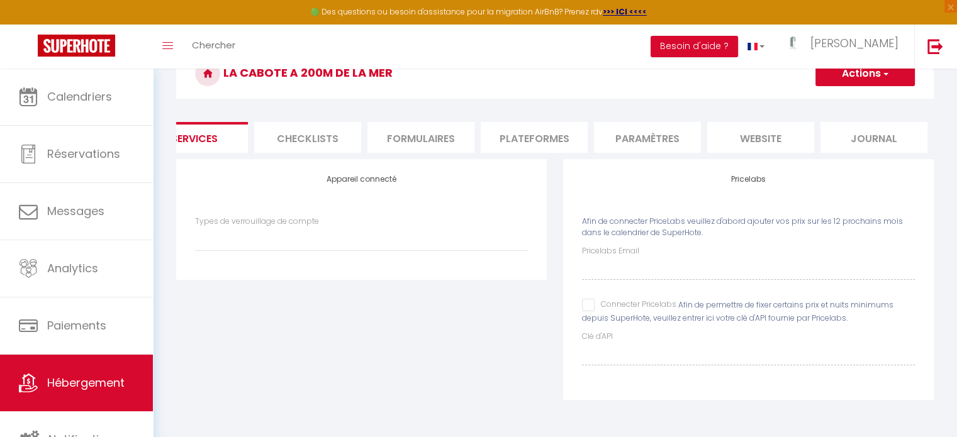
click at [749, 140] on li "website" at bounding box center [760, 137] width 107 height 31
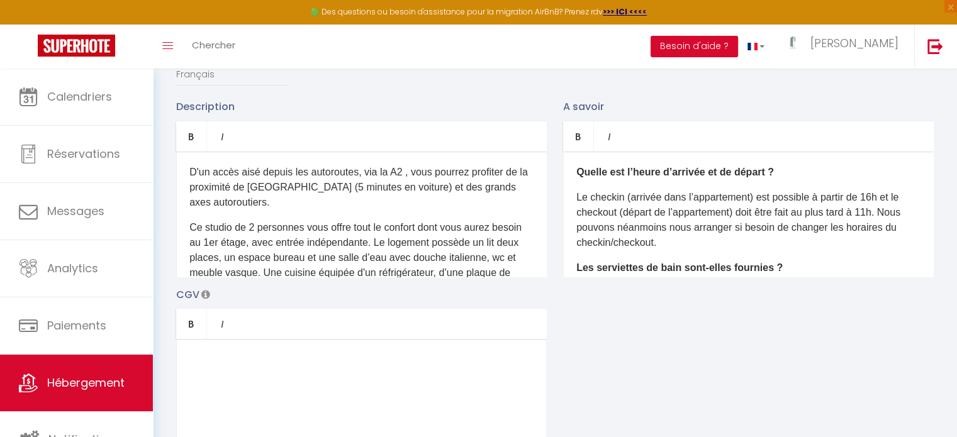
scroll to position [9, 0]
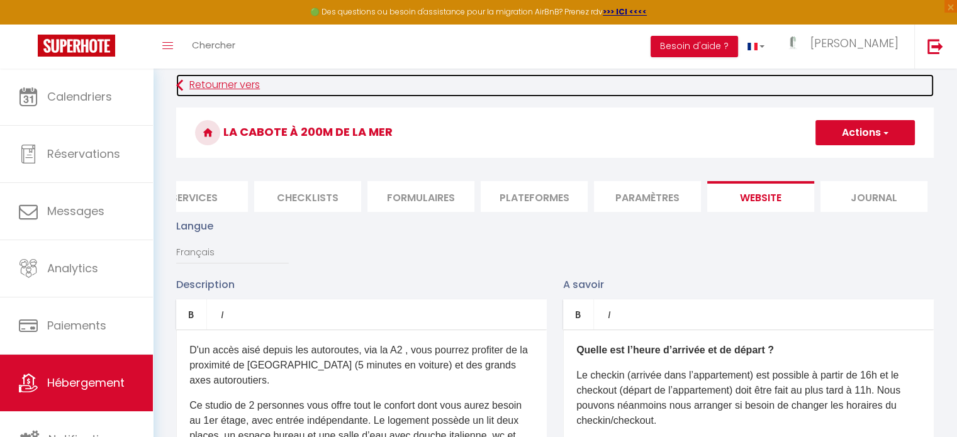
click at [217, 82] on link "Retourner vers" at bounding box center [555, 85] width 758 height 23
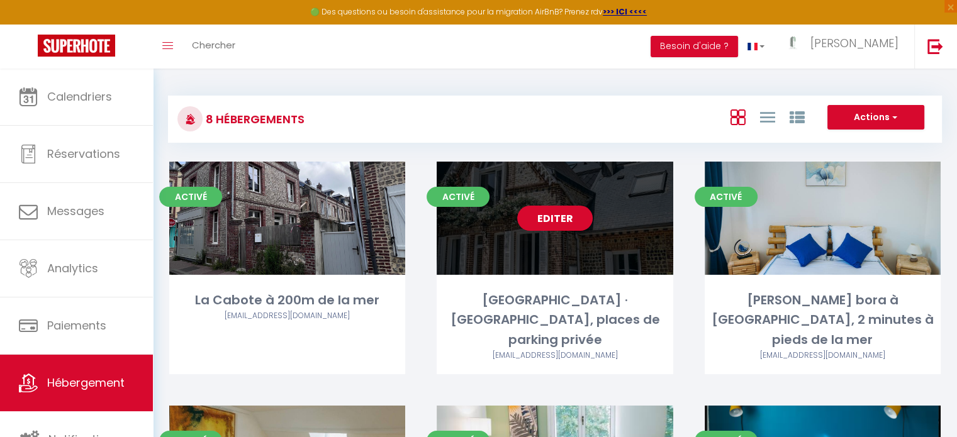
click at [552, 223] on link "Editer" at bounding box center [555, 218] width 76 height 25
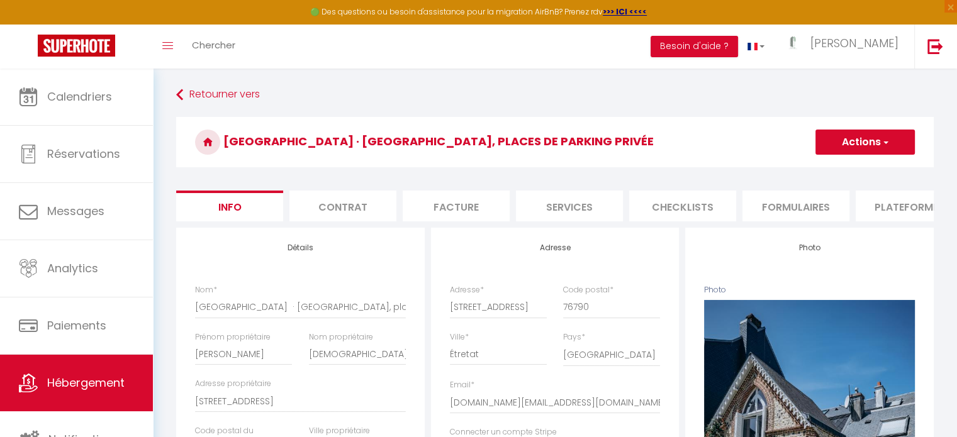
click at [347, 211] on li "Contrat" at bounding box center [343, 206] width 107 height 31
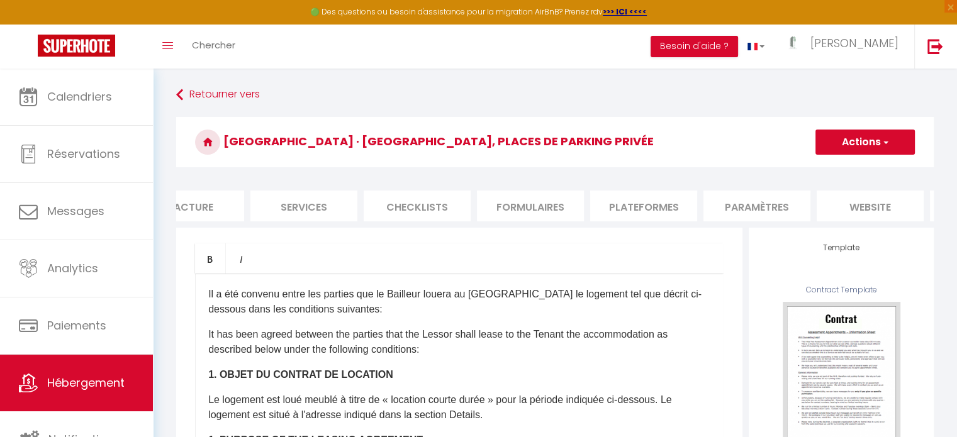
scroll to position [0, 337]
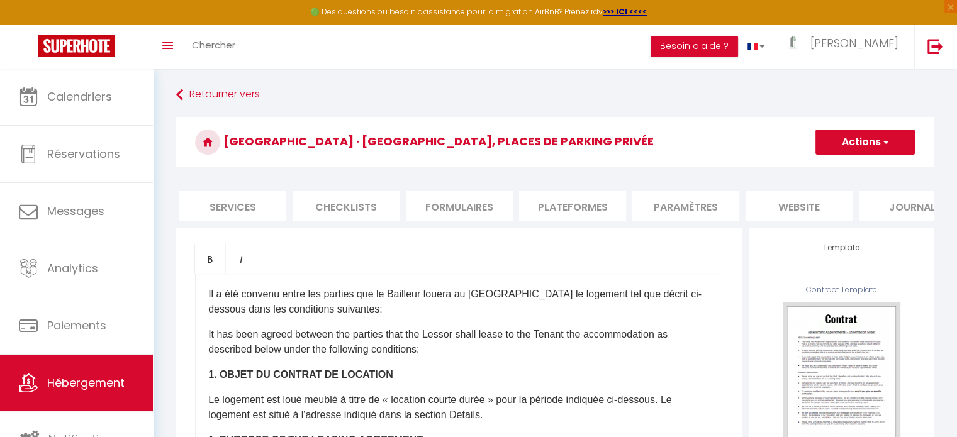
click at [813, 211] on li "website" at bounding box center [799, 206] width 107 height 31
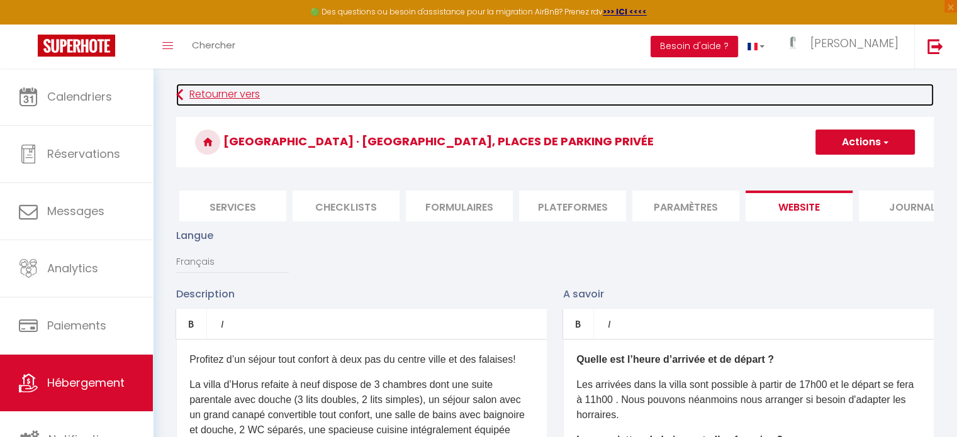
click at [181, 90] on icon at bounding box center [179, 95] width 7 height 23
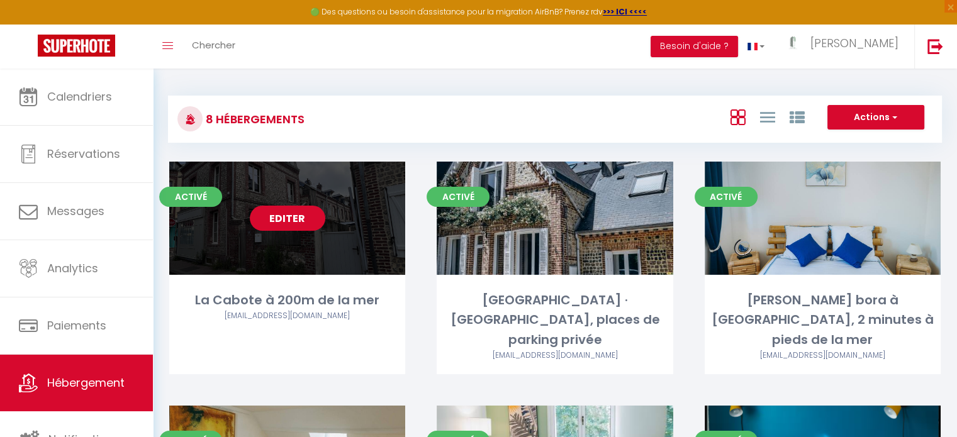
click at [297, 220] on link "Editer" at bounding box center [288, 218] width 76 height 25
click at [301, 222] on link "Editer" at bounding box center [288, 218] width 76 height 25
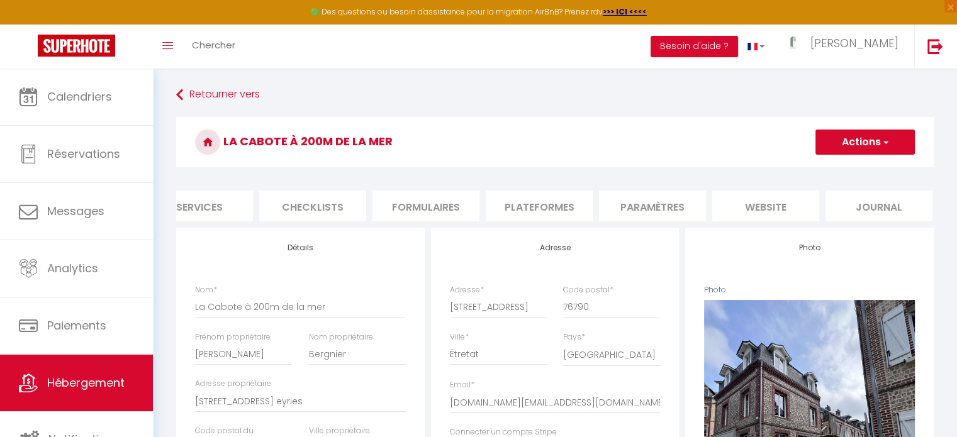
scroll to position [0, 374]
click at [745, 205] on li "website" at bounding box center [762, 206] width 107 height 31
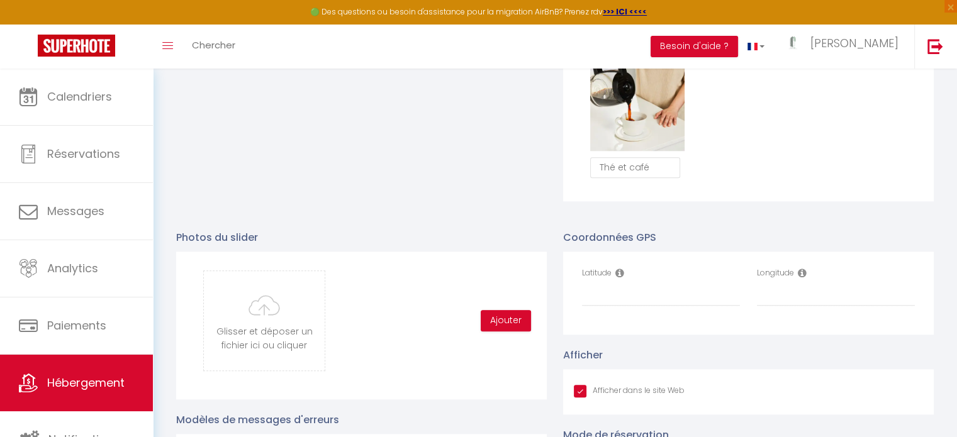
scroll to position [1259, 0]
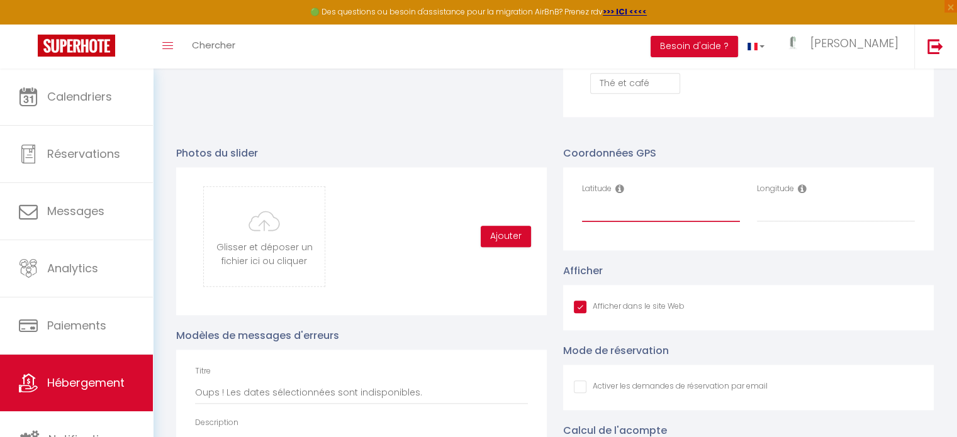
click at [672, 214] on input "Latitude" at bounding box center [661, 211] width 158 height 23
click at [718, 153] on div "Coordonnées GPS Latitude Longitude Afficher Afficher dans le site Web Mode de r…" at bounding box center [748, 356] width 387 height 447
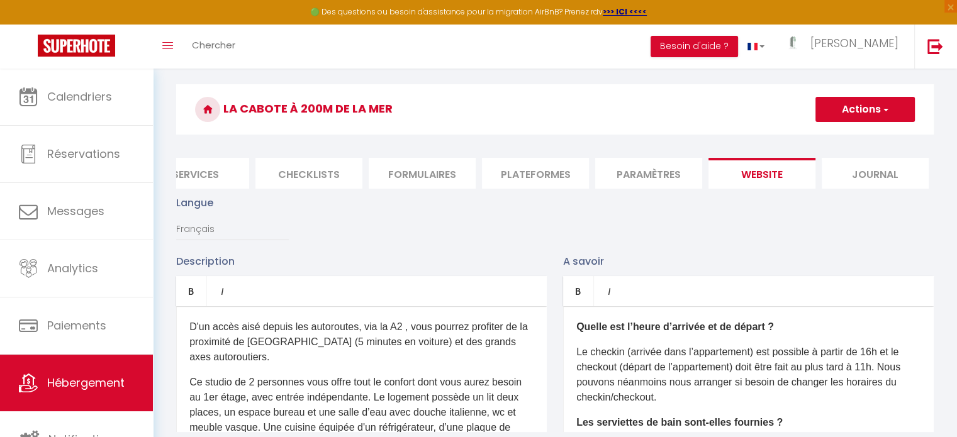
scroll to position [0, 0]
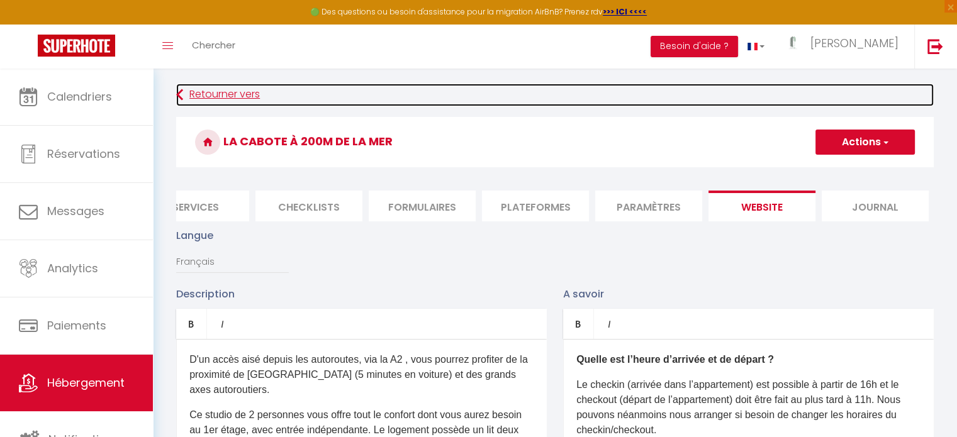
click at [176, 90] on icon at bounding box center [179, 95] width 7 height 23
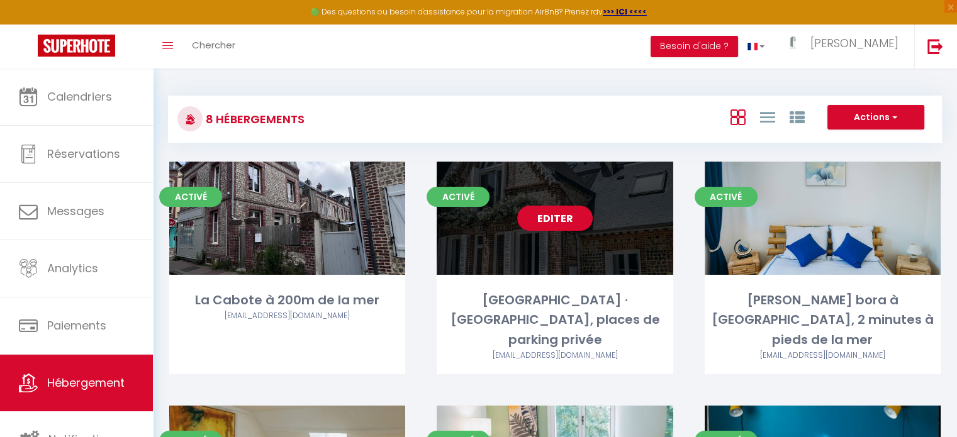
click at [569, 216] on link "Editer" at bounding box center [555, 218] width 76 height 25
click at [559, 215] on link "Editer" at bounding box center [555, 218] width 76 height 25
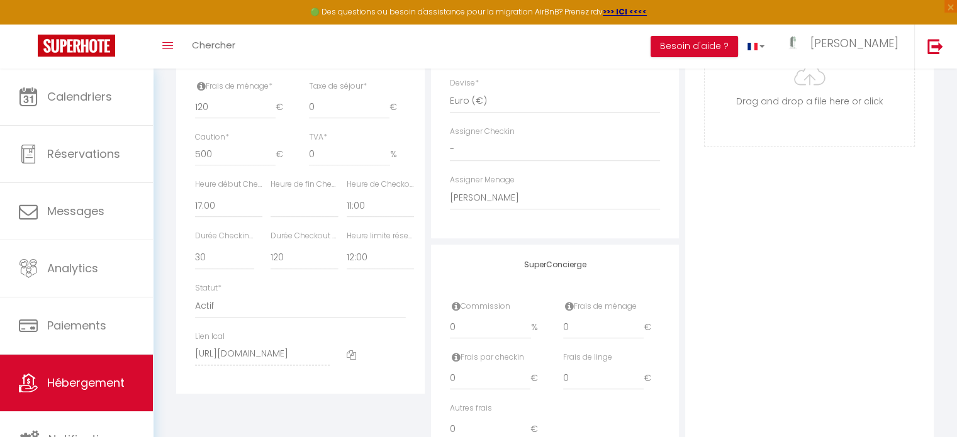
scroll to position [629, 0]
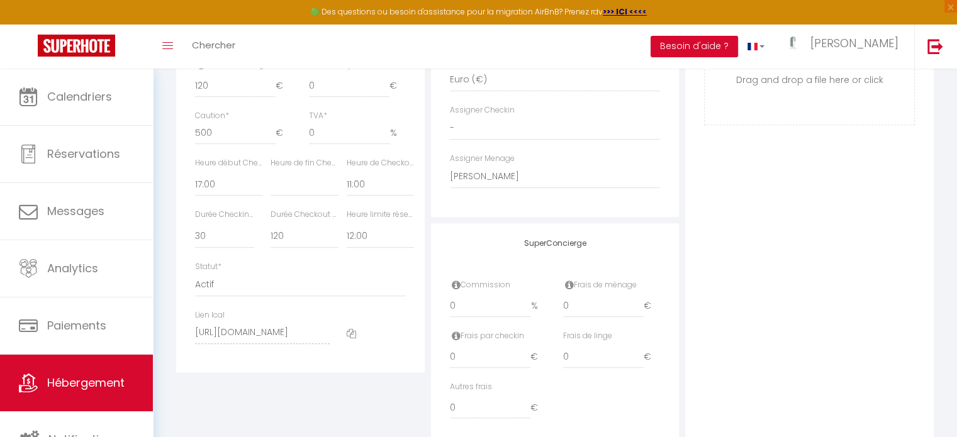
click at [886, 261] on div "Photo Photo Supprimer Drag and drop a file here or click Ooops, something wrong…" at bounding box center [809, 22] width 249 height 849
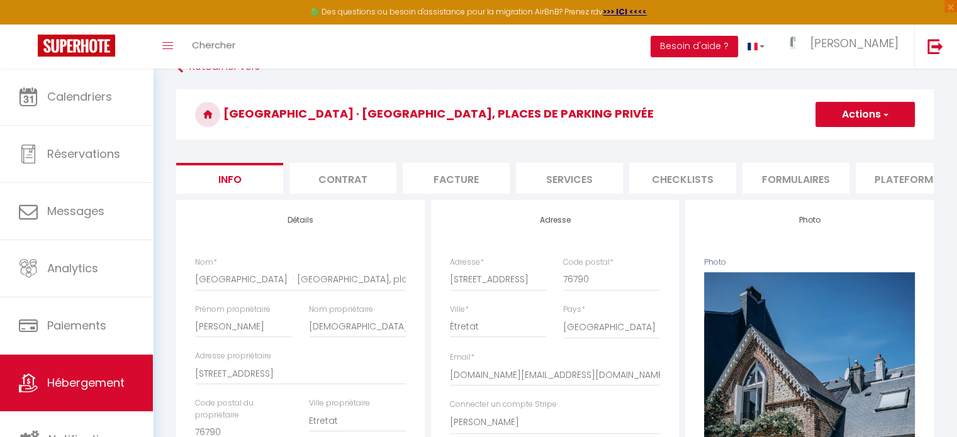
scroll to position [0, 0]
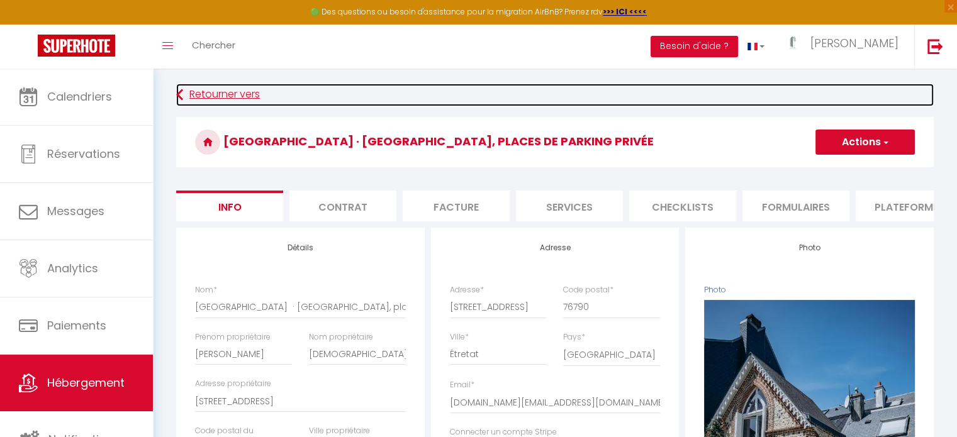
click at [176, 95] on icon at bounding box center [179, 95] width 7 height 23
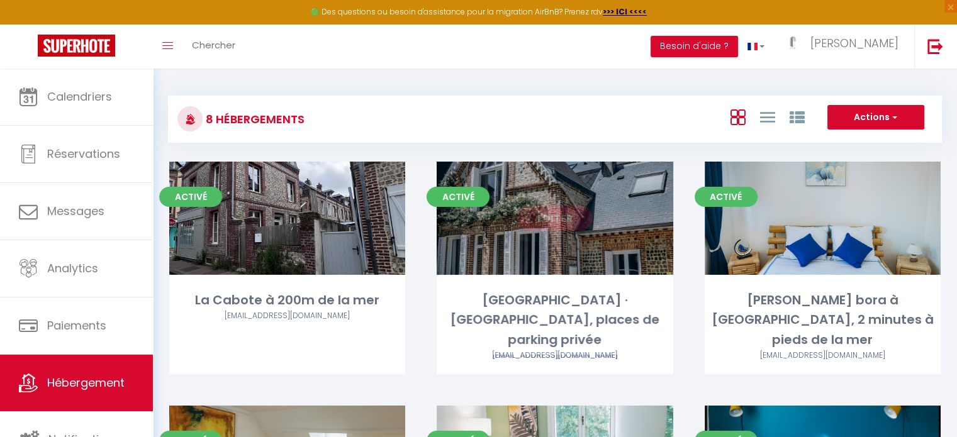
click at [554, 217] on link "Editer" at bounding box center [555, 218] width 76 height 25
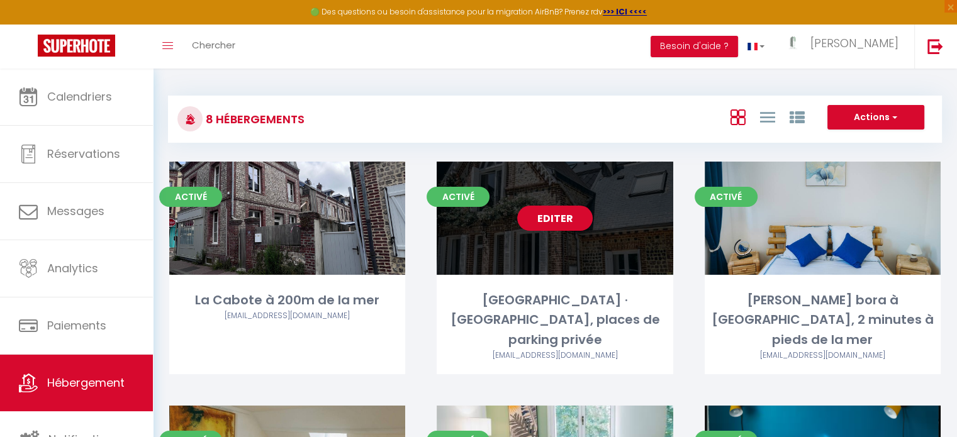
click at [559, 220] on link "Editer" at bounding box center [555, 218] width 76 height 25
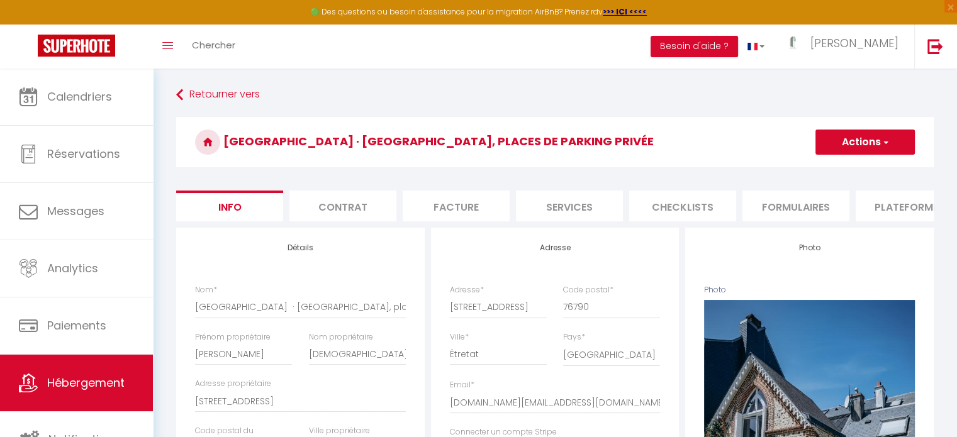
click at [266, 140] on h3 "[GEOGRAPHIC_DATA] · [GEOGRAPHIC_DATA], places de parking privée" at bounding box center [555, 142] width 758 height 50
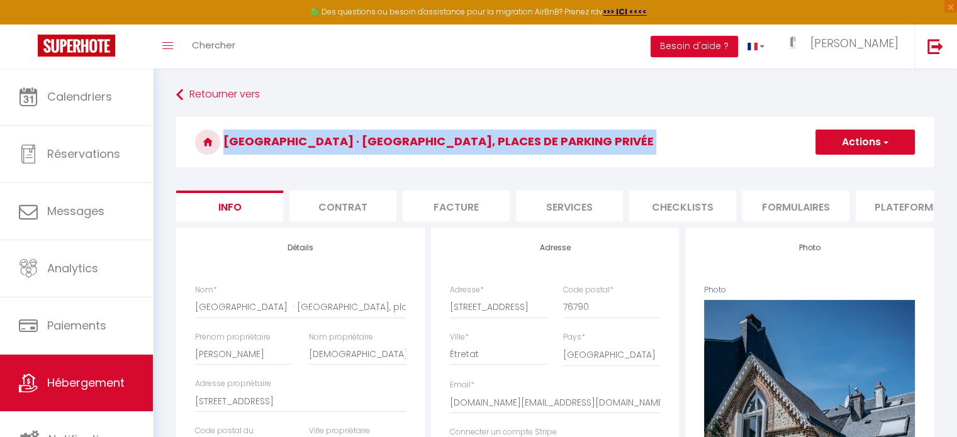
copy form "Villa d’Horus · [GEOGRAPHIC_DATA], places de parking privée Actions Dupliquer S…"
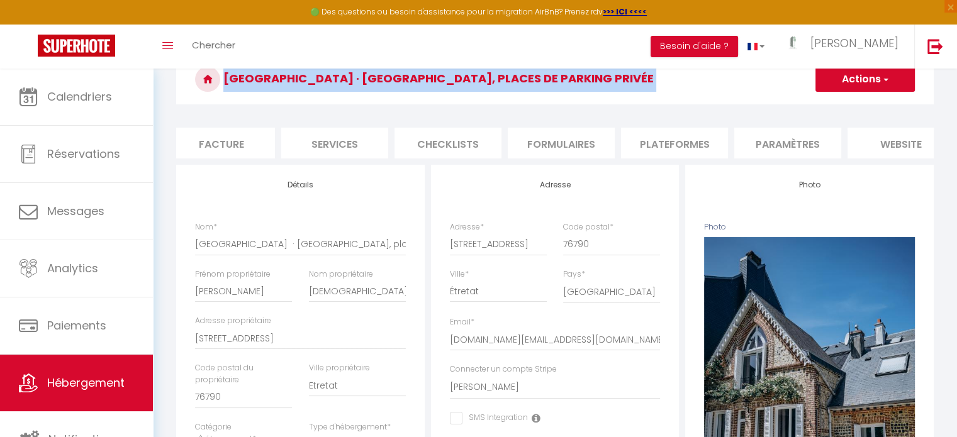
scroll to position [0, 240]
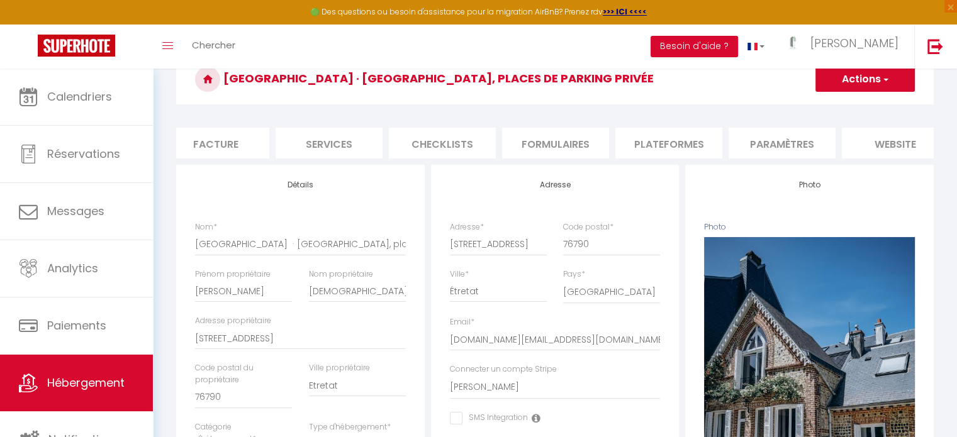
click at [662, 144] on li "Plateformes" at bounding box center [669, 143] width 107 height 31
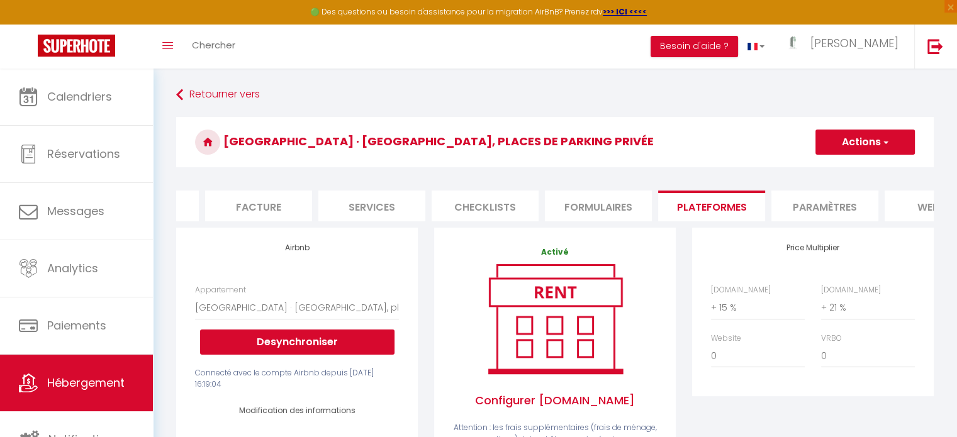
scroll to position [0, 196]
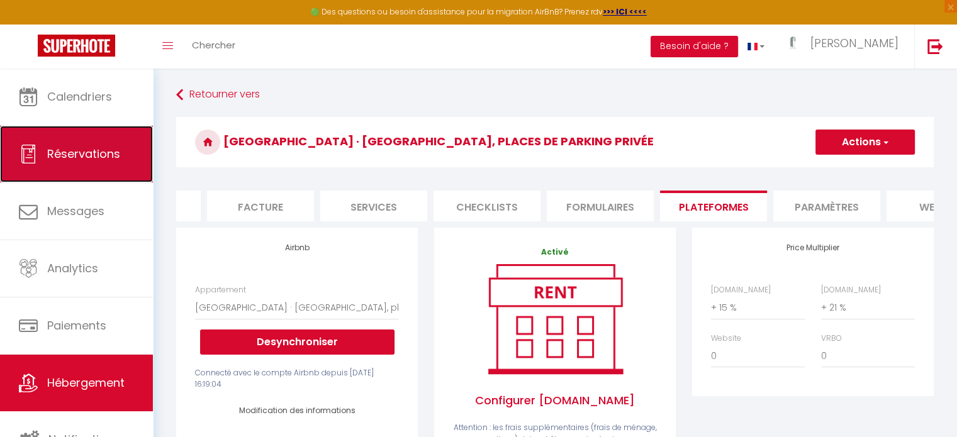
click at [103, 162] on link "Réservations" at bounding box center [76, 154] width 153 height 57
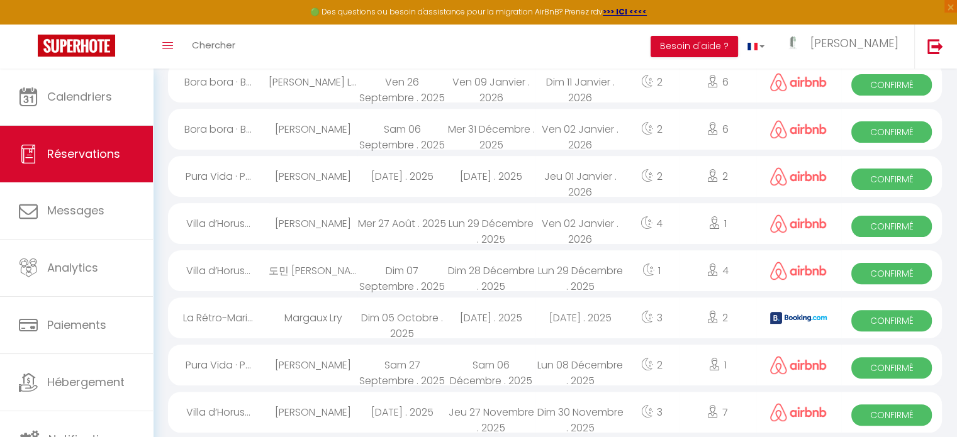
scroll to position [378, 0]
